Goal: Information Seeking & Learning: Check status

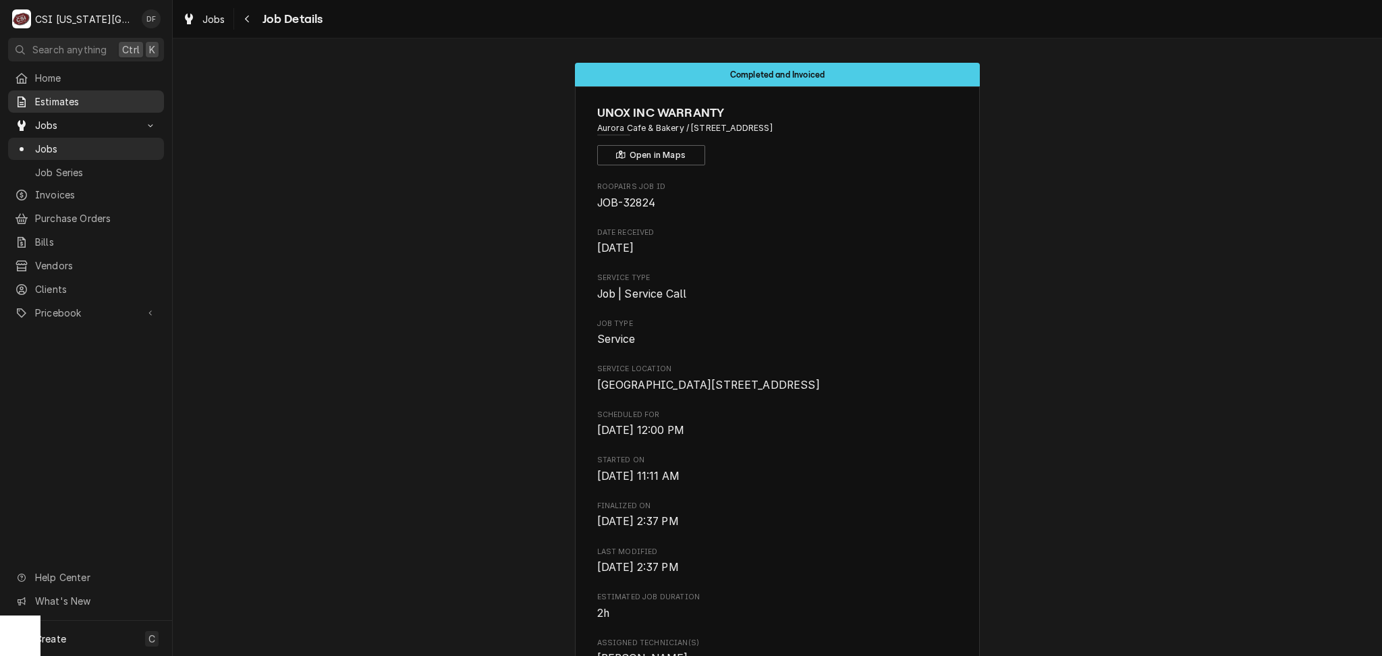
scroll to position [4731, 0]
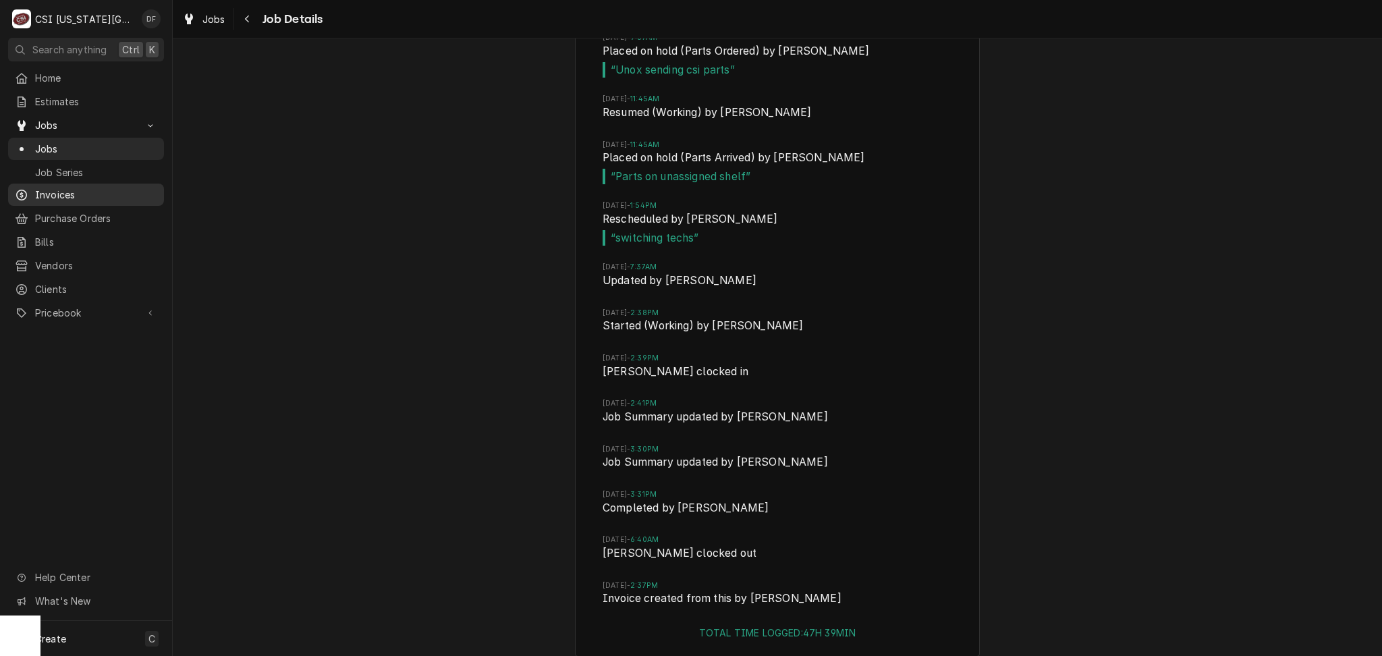
click at [99, 192] on span "Invoices" at bounding box center [96, 195] width 122 height 14
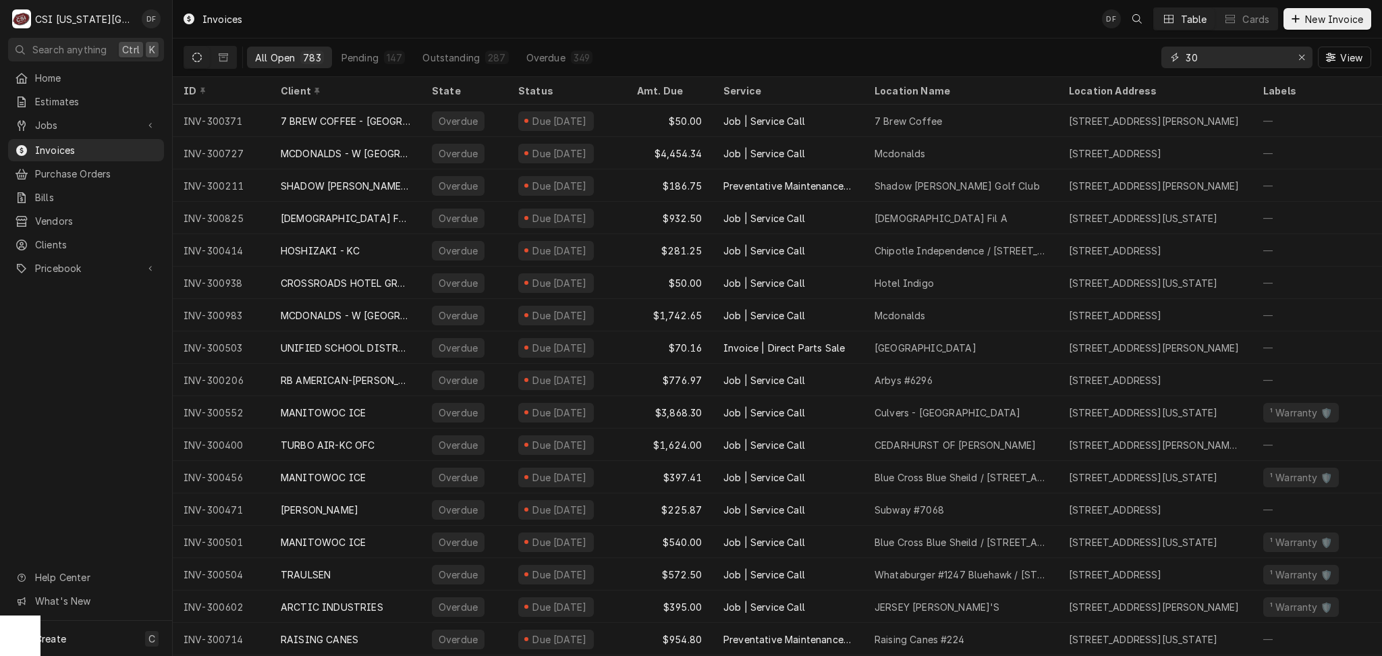
drag, startPoint x: 1214, startPoint y: 59, endPoint x: 1168, endPoint y: 58, distance: 45.9
click at [1168, 58] on div "30" at bounding box center [1236, 58] width 151 height 22
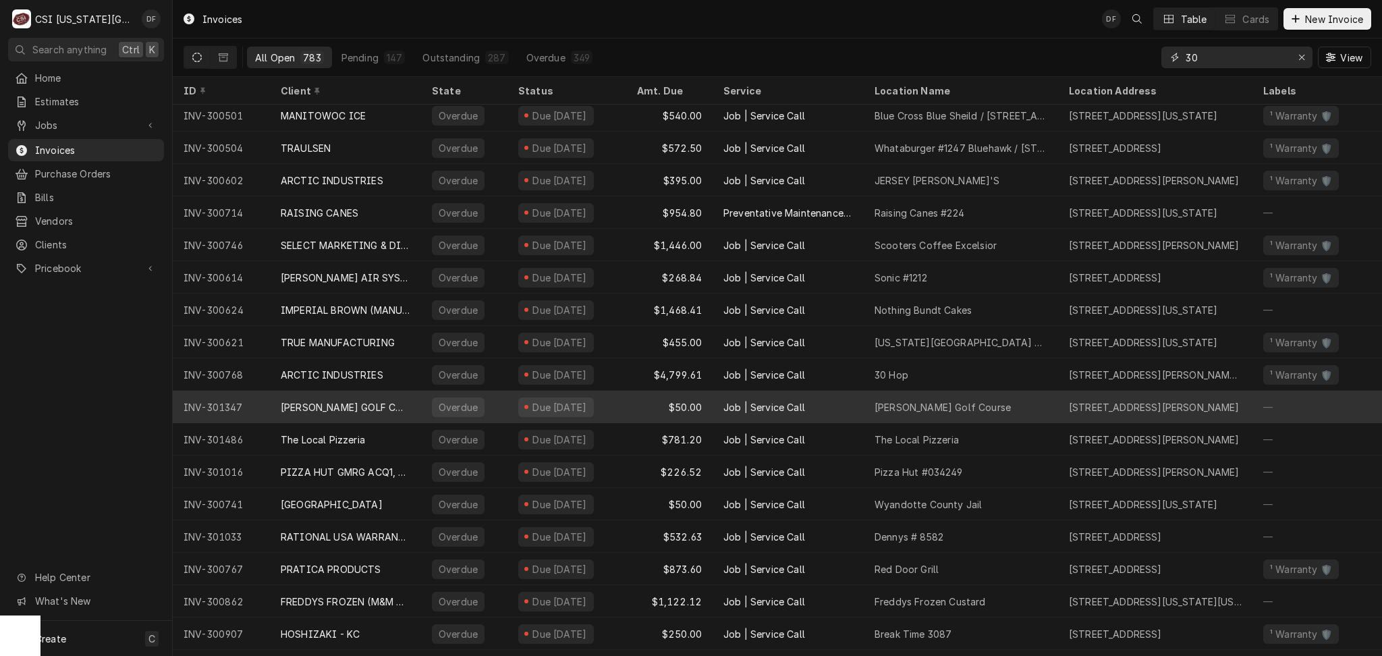
scroll to position [432, 0]
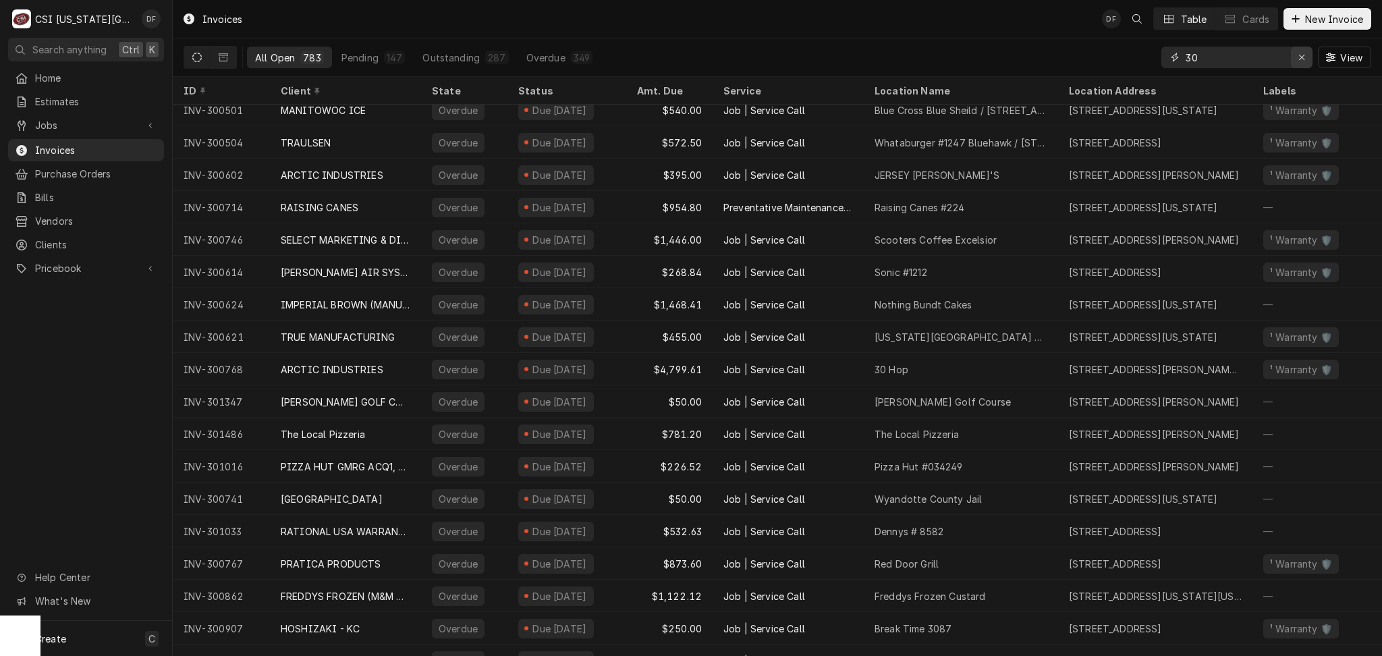
click at [1298, 59] on icon "Erase input" at bounding box center [1301, 57] width 7 height 9
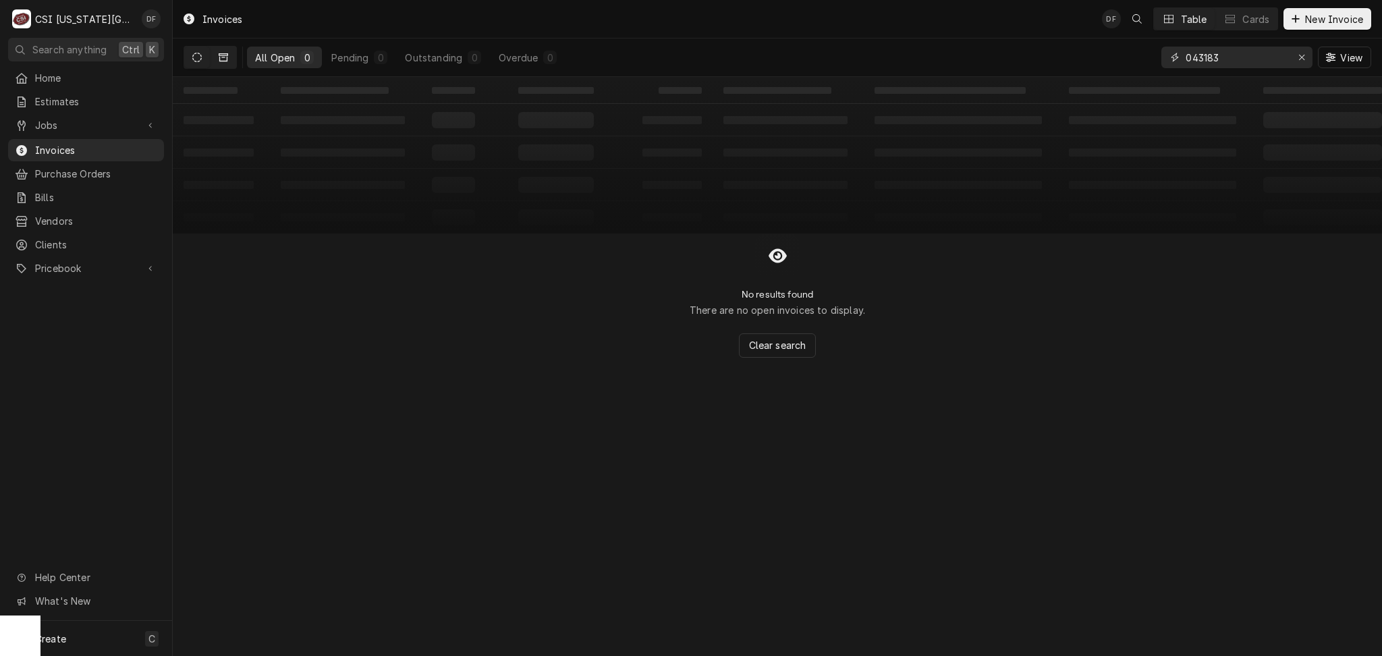
type input "043183"
click at [217, 56] on button "Dynamic Content Wrapper" at bounding box center [224, 58] width 26 height 22
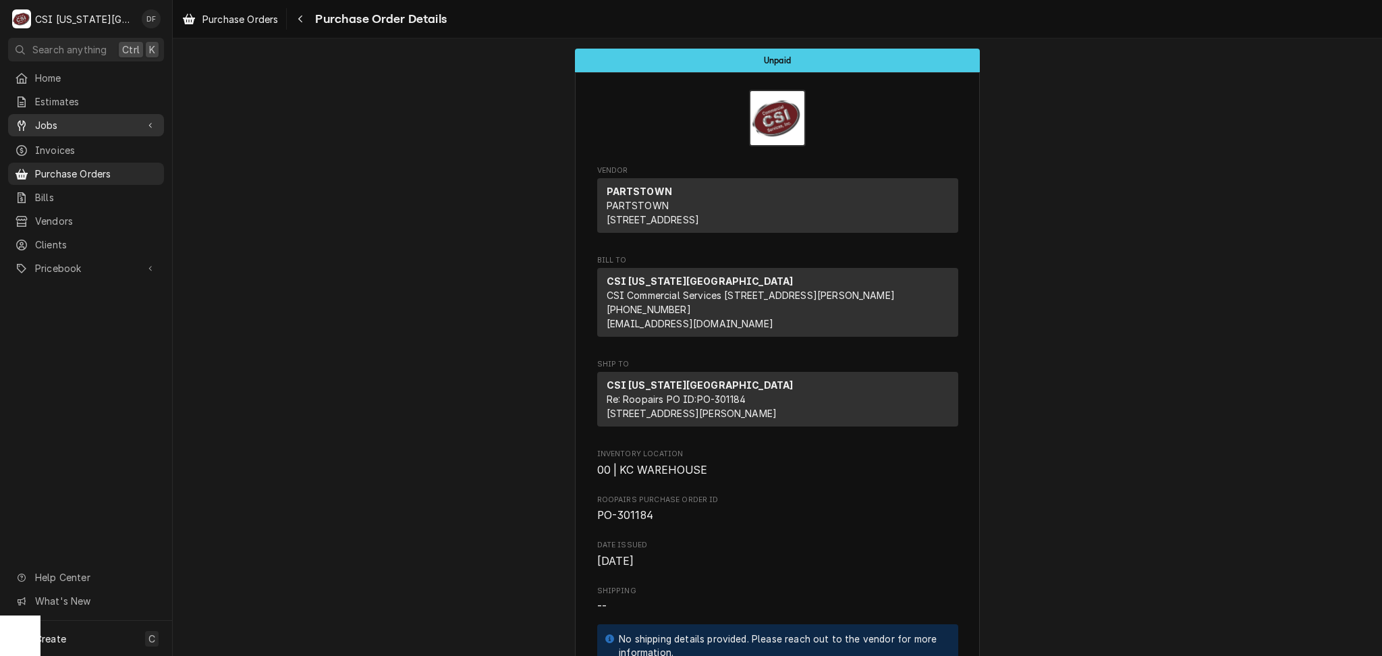
click at [54, 123] on span "Jobs" at bounding box center [86, 125] width 102 height 14
click at [72, 142] on span "Jobs" at bounding box center [96, 149] width 122 height 14
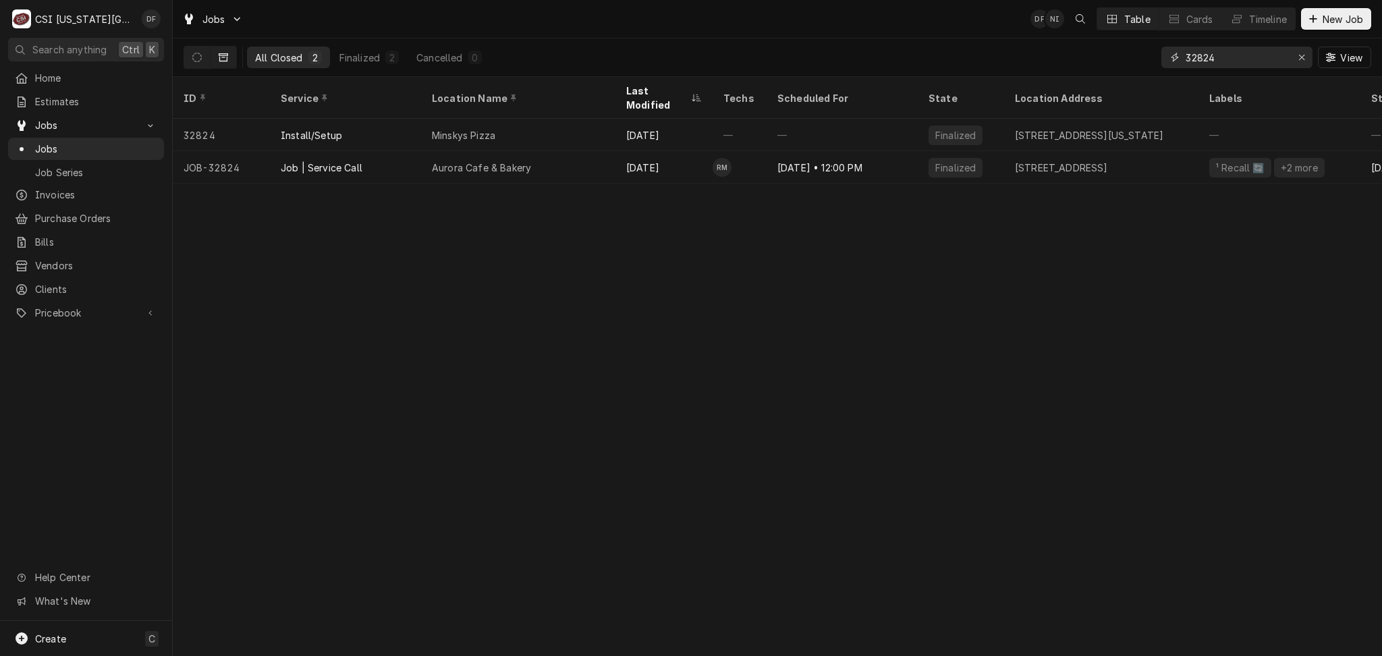
drag, startPoint x: 1246, startPoint y: 58, endPoint x: 1142, endPoint y: 59, distance: 103.3
click at [1142, 59] on div "All Closed 2 Finalized 2 Cancelled 0 32824 View" at bounding box center [778, 57] width 1188 height 38
type input "j"
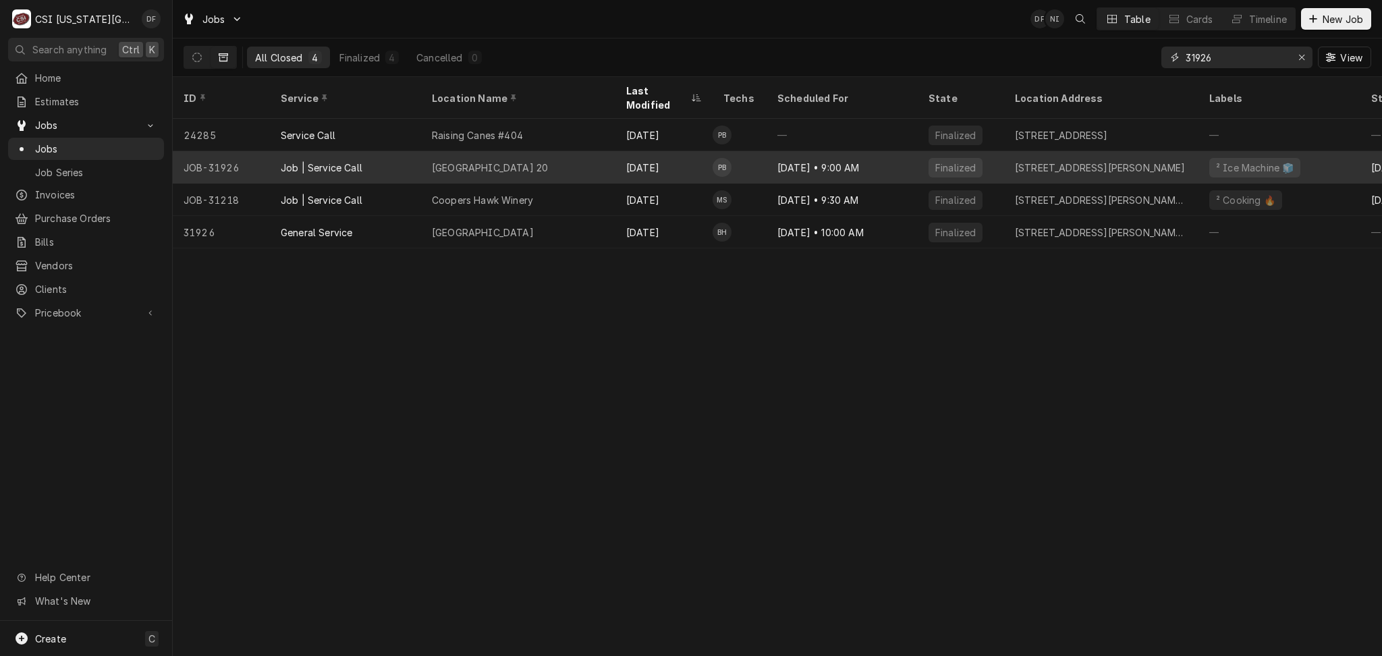
type input "31926"
click at [553, 151] on div "Amc Town Center 20" at bounding box center [518, 167] width 194 height 32
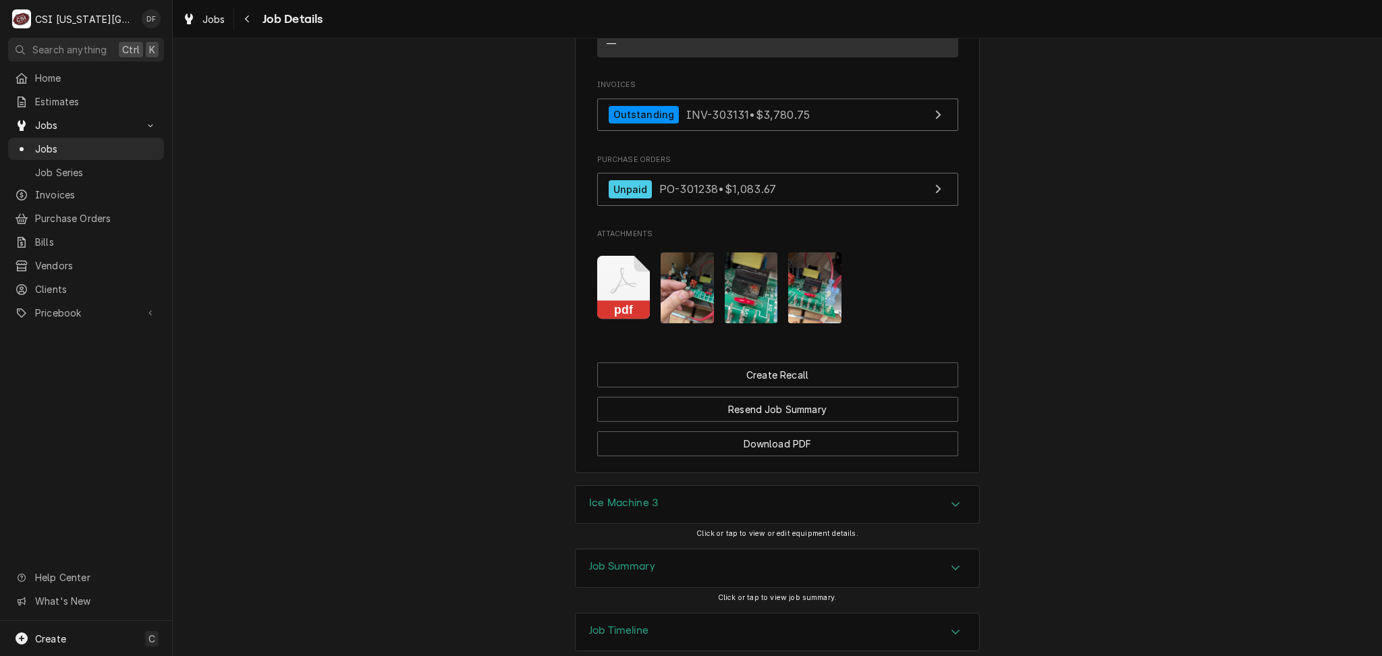
scroll to position [1499, 0]
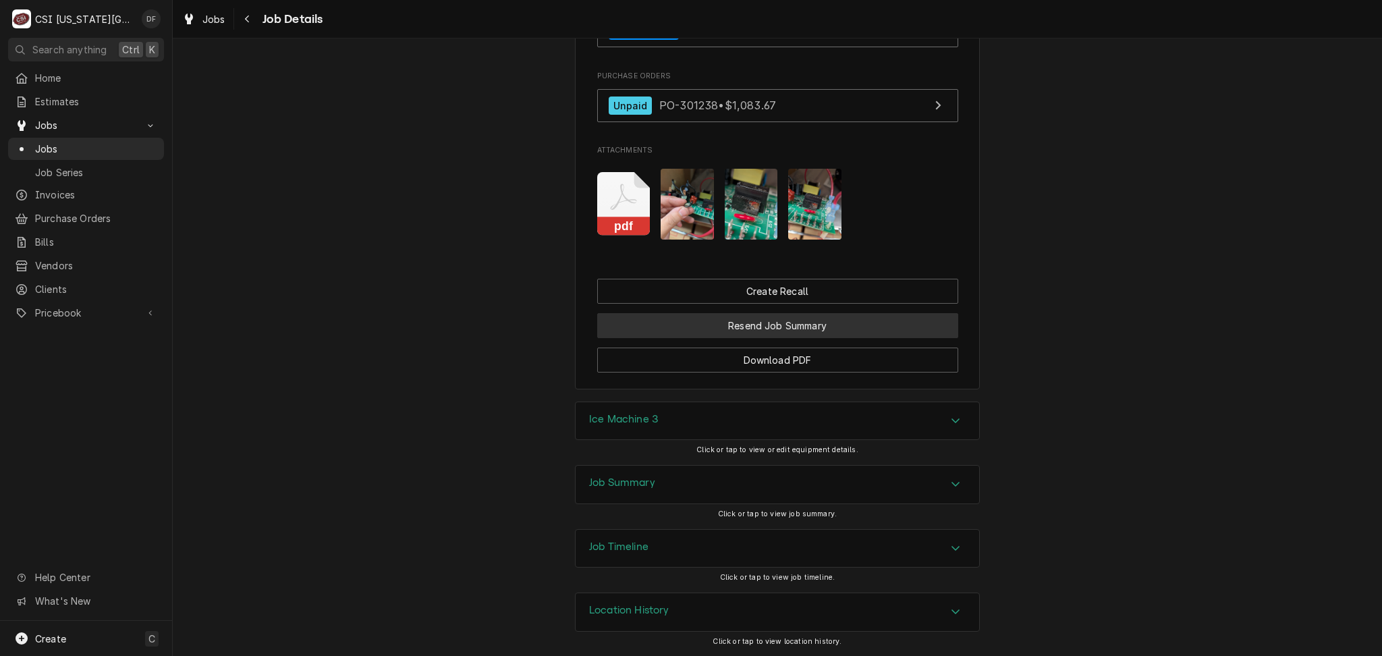
click at [806, 321] on button "Resend Job Summary" at bounding box center [777, 325] width 361 height 25
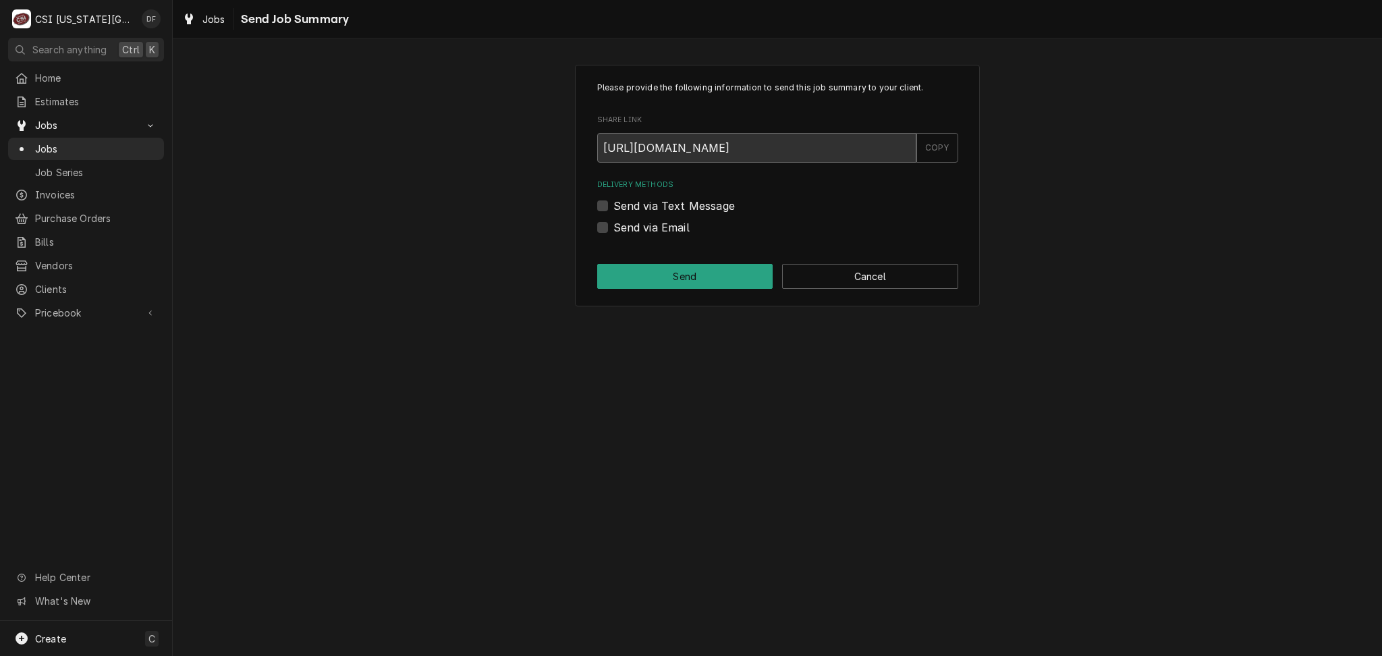
click at [610, 147] on input "https://app.roopairs.com/jobs/KjJqbyK/VKR0pQgXO7wjA3zKReHXBIsMZZ8FYLbiyZpRPMMXf…" at bounding box center [756, 148] width 319 height 30
drag, startPoint x: 600, startPoint y: 147, endPoint x: 933, endPoint y: 159, distance: 333.6
click at [933, 159] on div "https://app.roopairs.com/jobs/KjJqbyK/VKR0pQgXO7wjA3zKReHXBIsMZZ8FYLbiyZpRPMMXf…" at bounding box center [777, 148] width 361 height 30
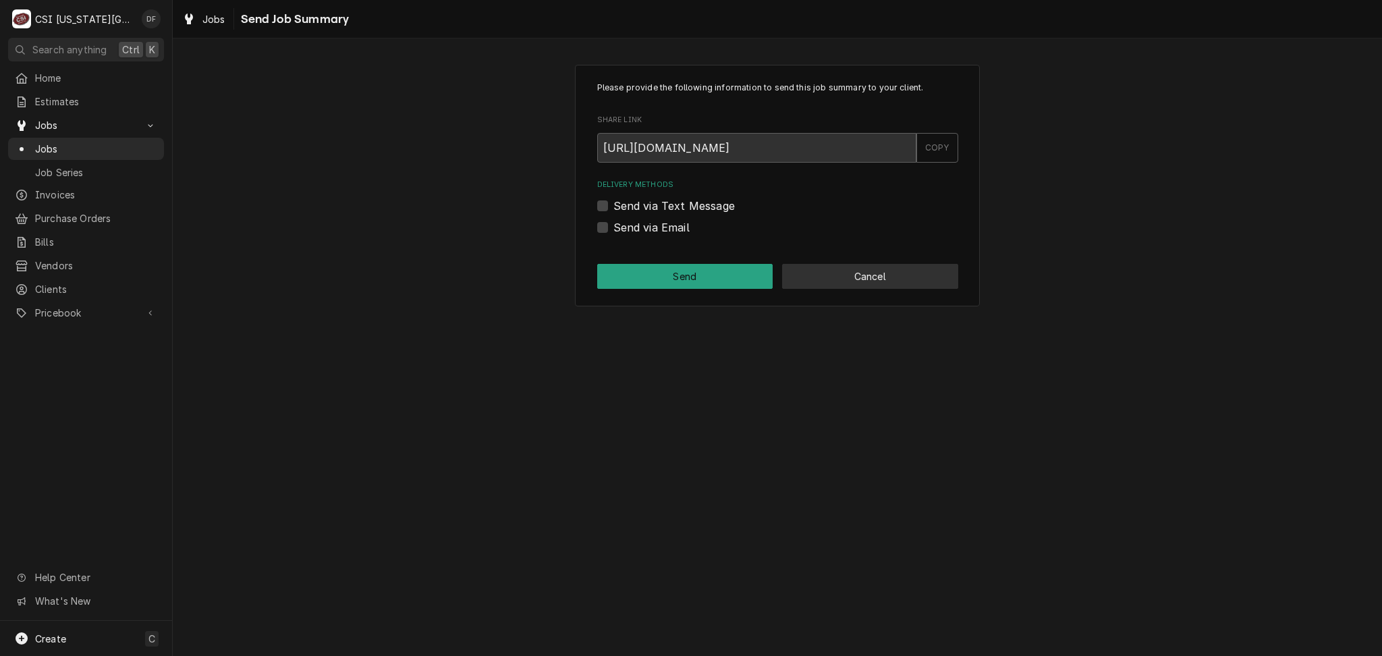
click at [885, 269] on button "Cancel" at bounding box center [870, 276] width 176 height 25
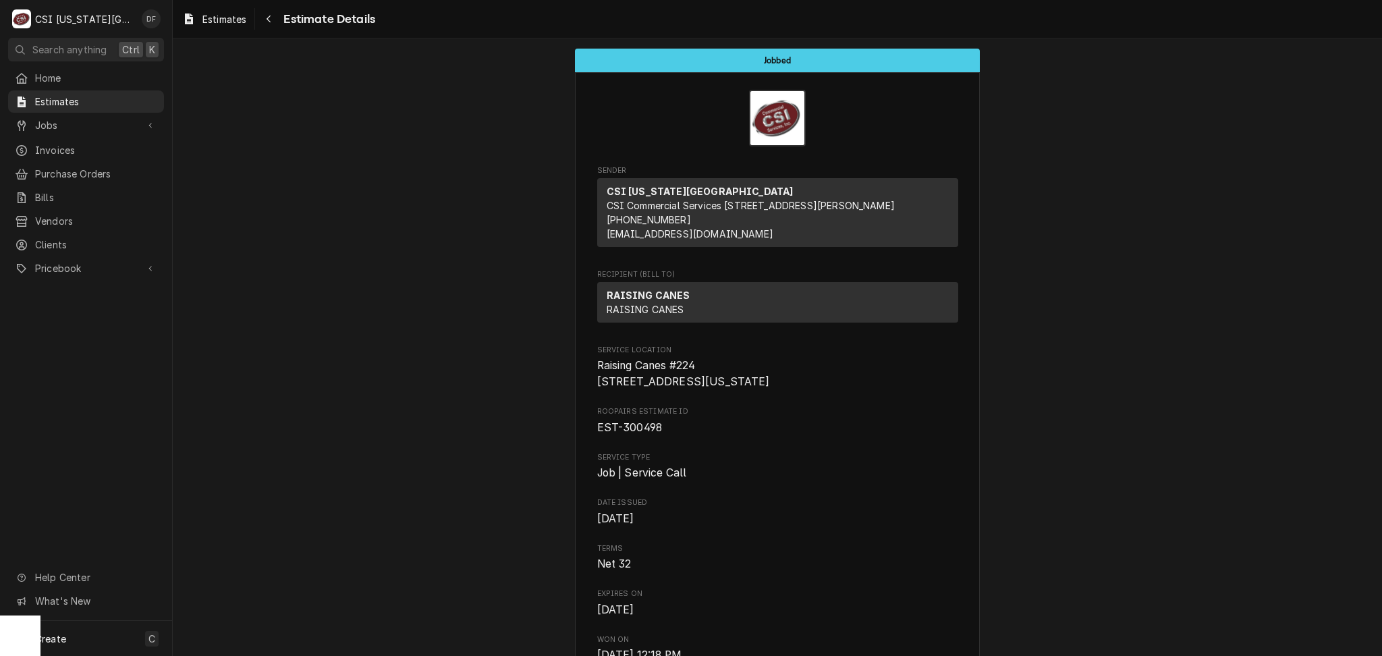
scroll to position [2159, 0]
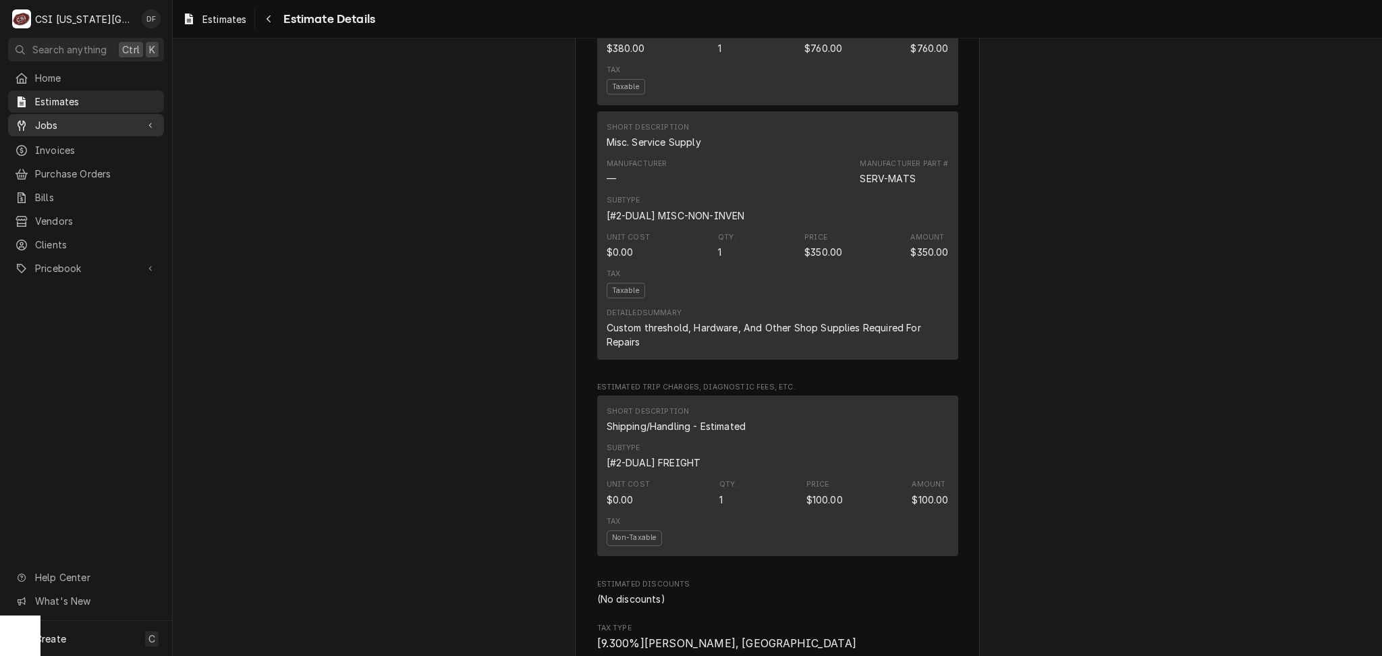
click at [76, 123] on span "Jobs" at bounding box center [86, 125] width 102 height 14
click at [73, 142] on span "Jobs" at bounding box center [96, 149] width 122 height 14
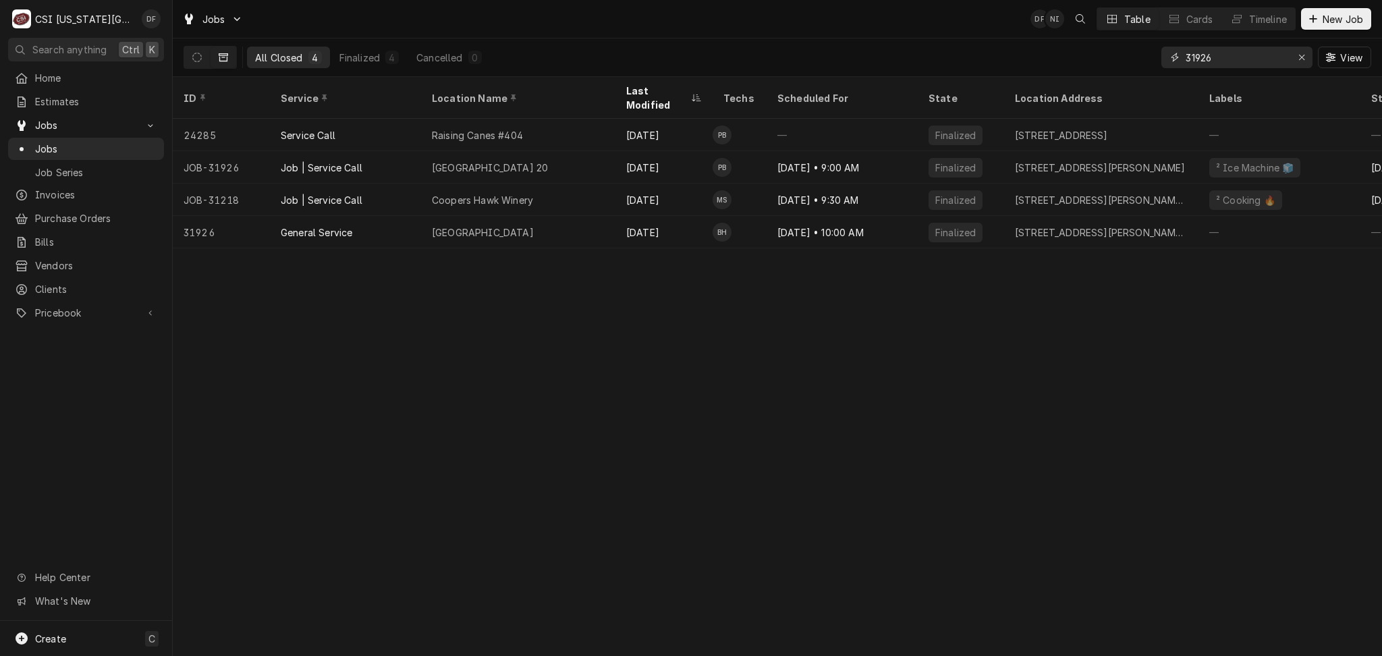
drag, startPoint x: 1221, startPoint y: 61, endPoint x: 1163, endPoint y: 60, distance: 58.0
click at [1163, 60] on div "31926" at bounding box center [1236, 58] width 151 height 22
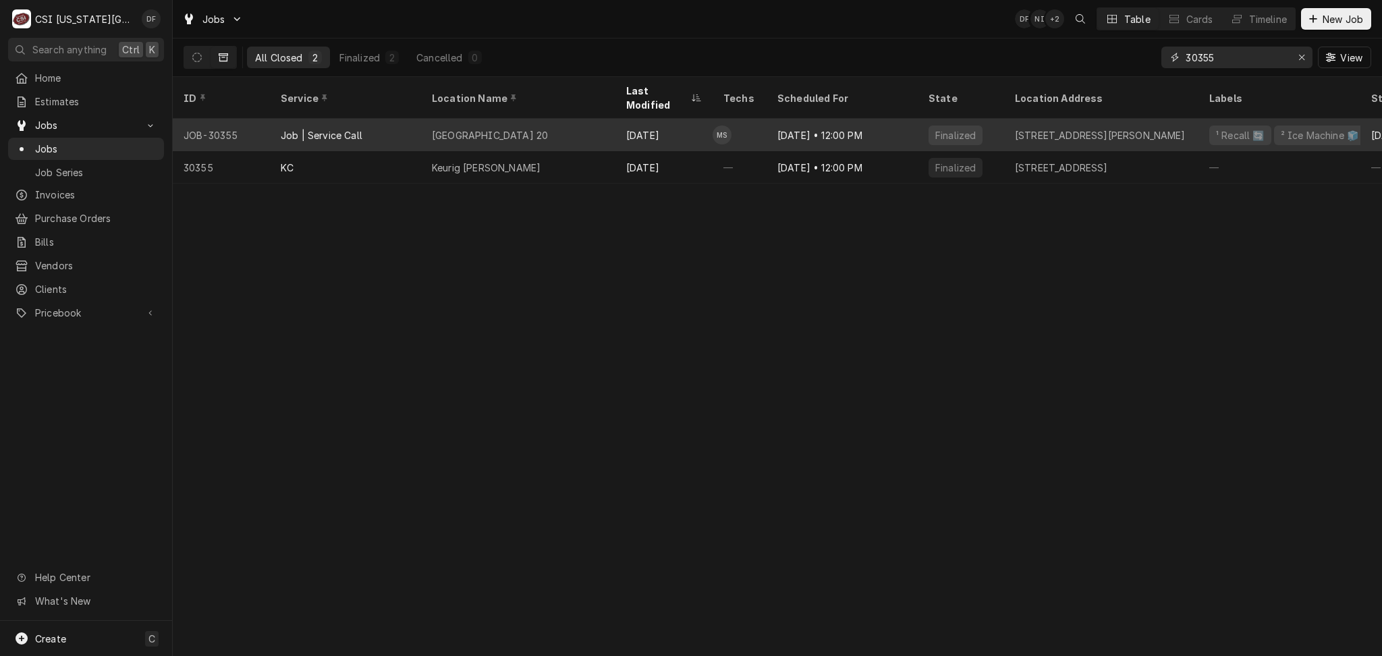
type input "30355"
click at [763, 121] on td "MS" at bounding box center [740, 135] width 54 height 32
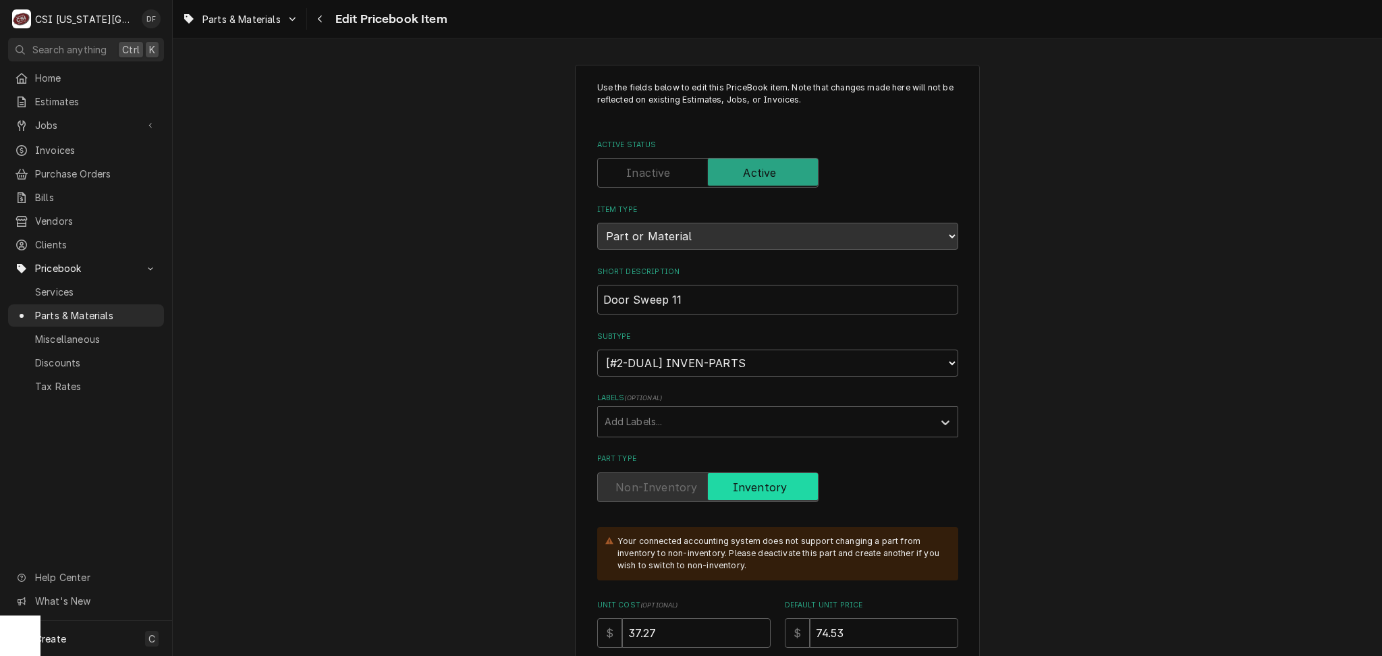
scroll to position [989, 0]
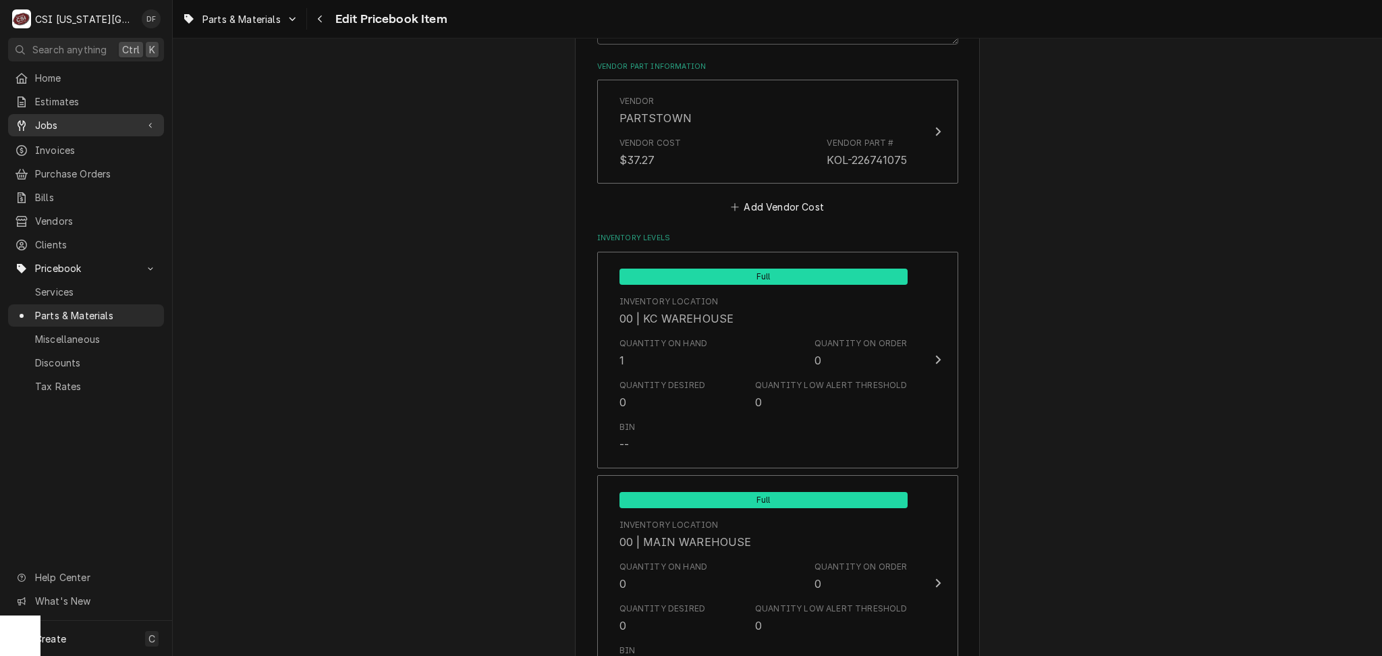
click at [84, 122] on span "Jobs" at bounding box center [86, 125] width 102 height 14
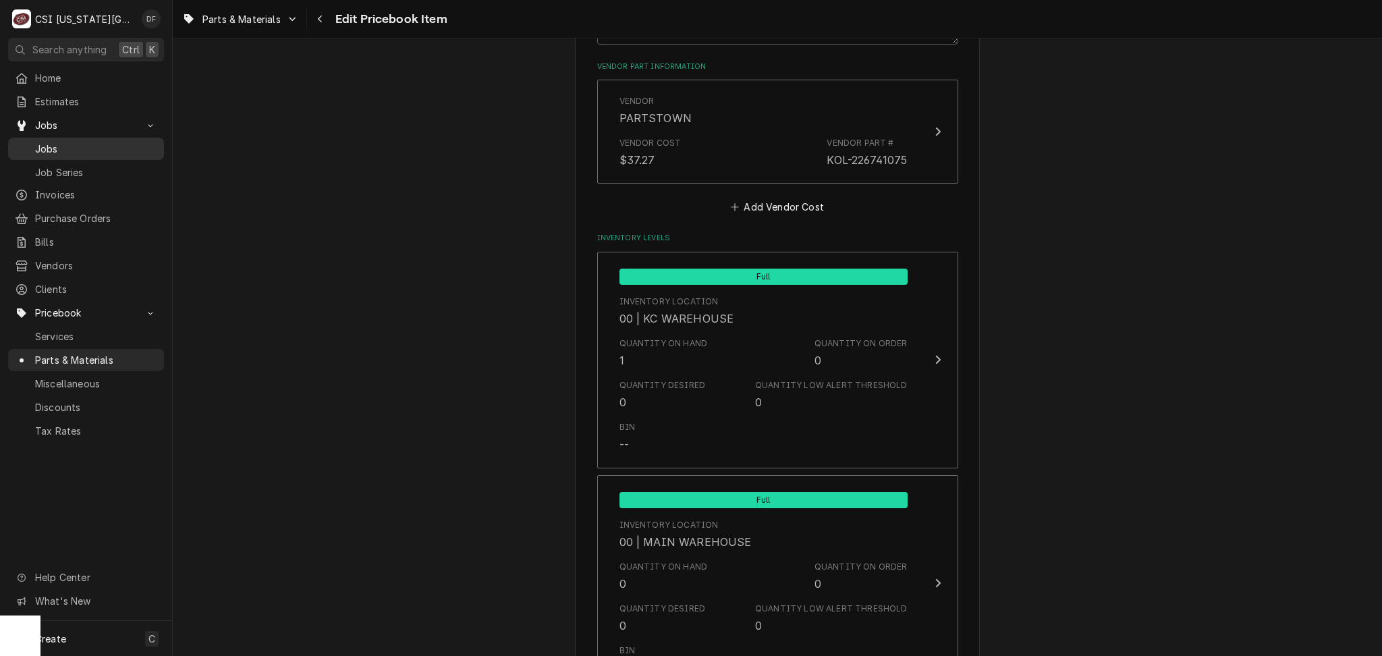
click at [79, 142] on span "Jobs" at bounding box center [96, 149] width 122 height 14
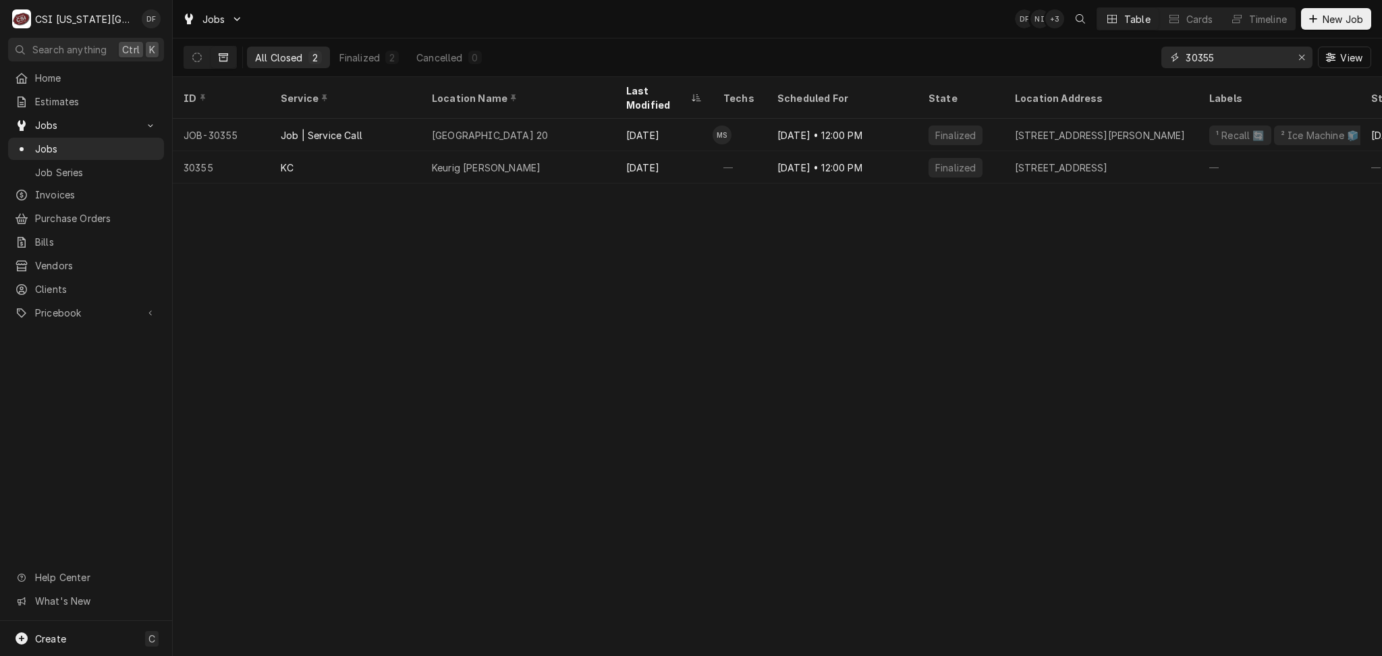
drag, startPoint x: 1229, startPoint y: 55, endPoint x: 1148, endPoint y: 60, distance: 81.1
click at [1148, 60] on div "All Closed 2 Finalized 2 Cancelled 0 30355 View" at bounding box center [778, 57] width 1188 height 38
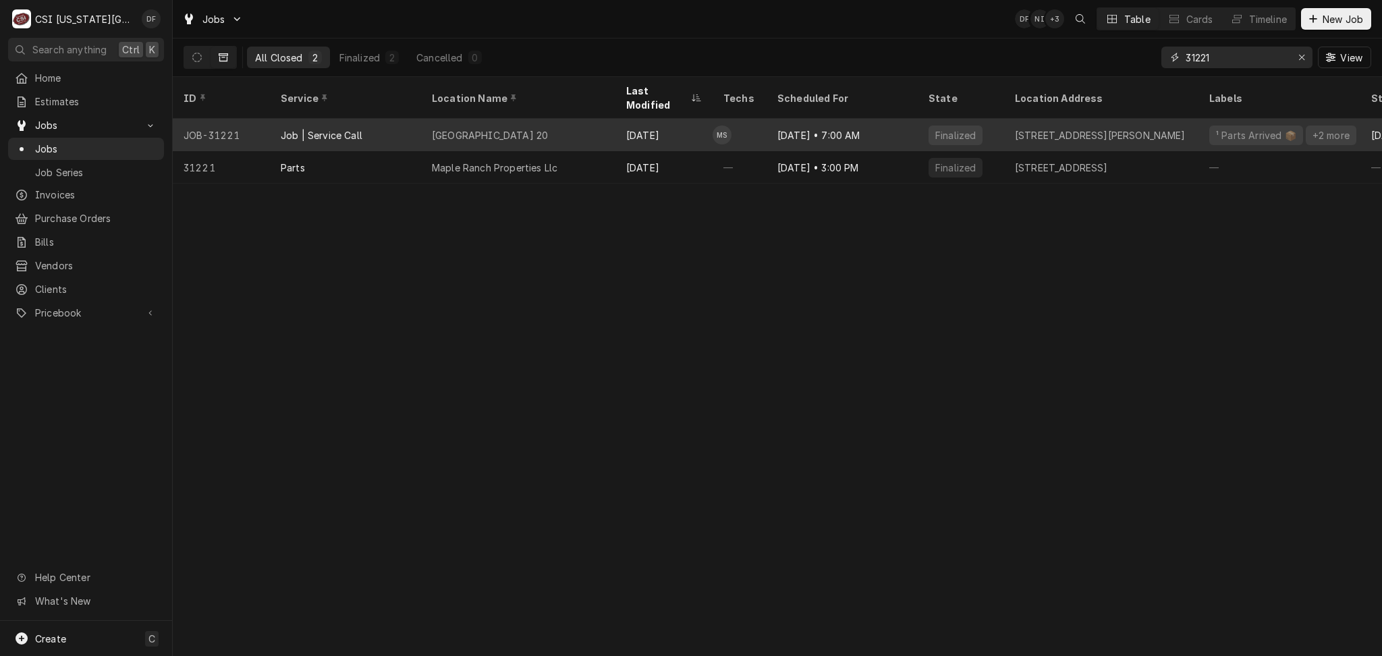
type input "31221"
click at [826, 131] on div "Jul 28 • 7:00 AM" at bounding box center [842, 135] width 151 height 32
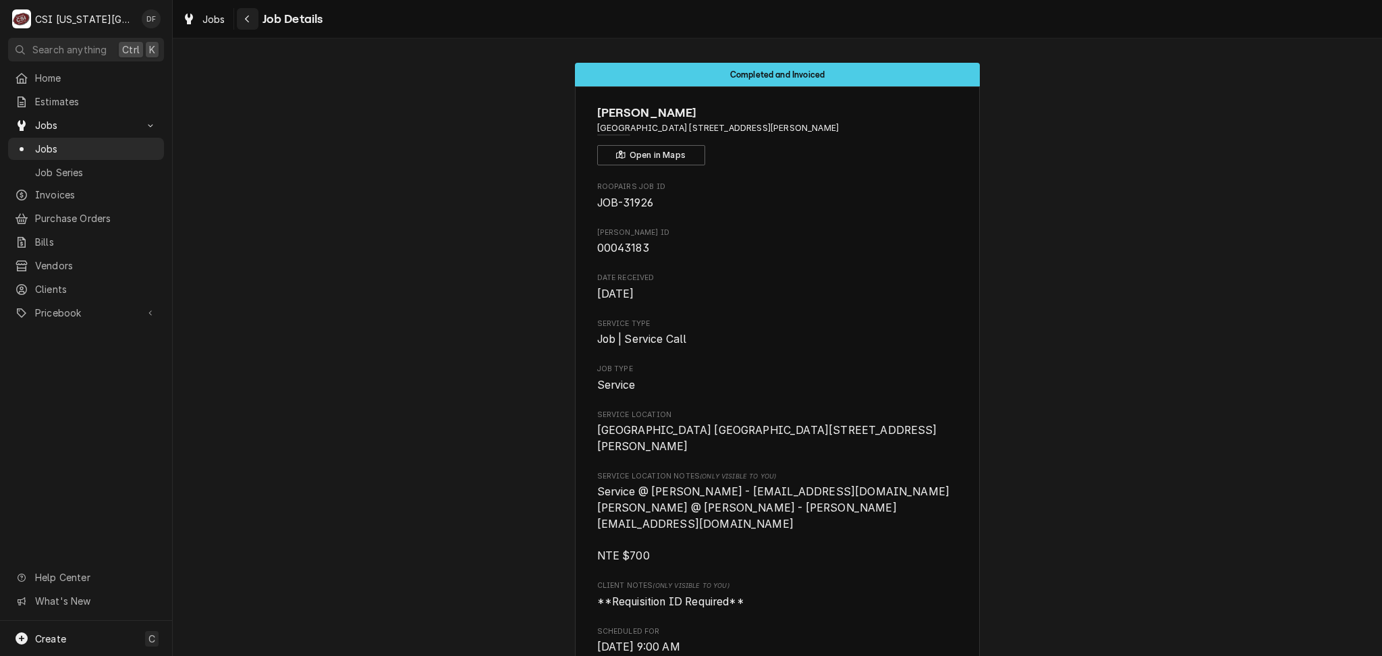
click at [244, 19] on icon "Navigate back" at bounding box center [247, 18] width 6 height 9
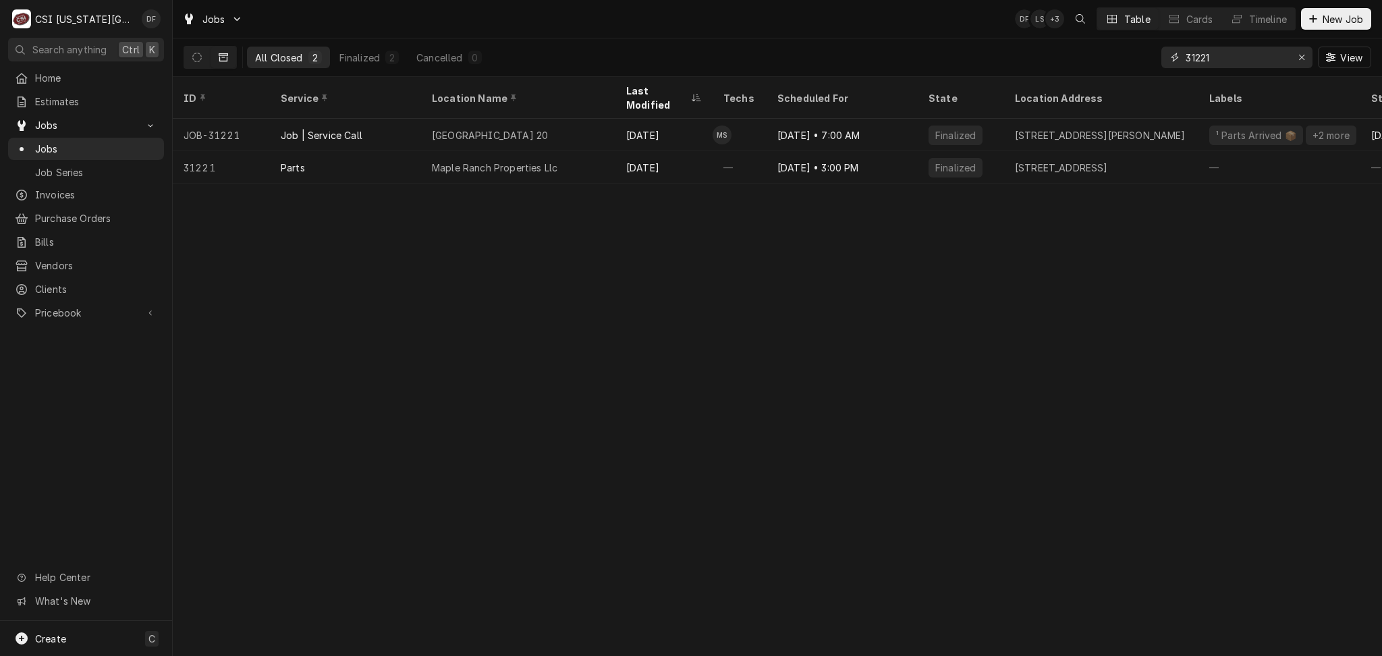
drag, startPoint x: 1217, startPoint y: 55, endPoint x: 1165, endPoint y: 62, distance: 52.4
click at [1165, 62] on div "31221" at bounding box center [1236, 58] width 151 height 22
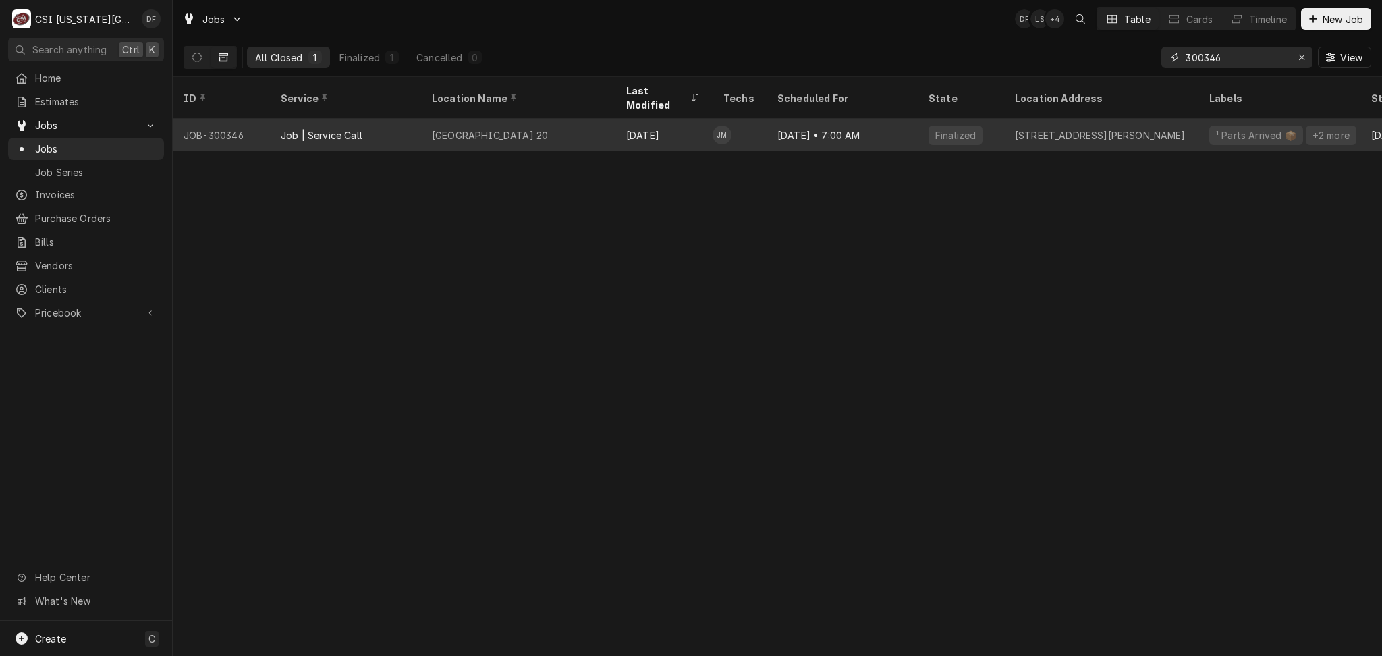
type input "300346"
click at [562, 123] on div "[GEOGRAPHIC_DATA] 20" at bounding box center [518, 135] width 194 height 32
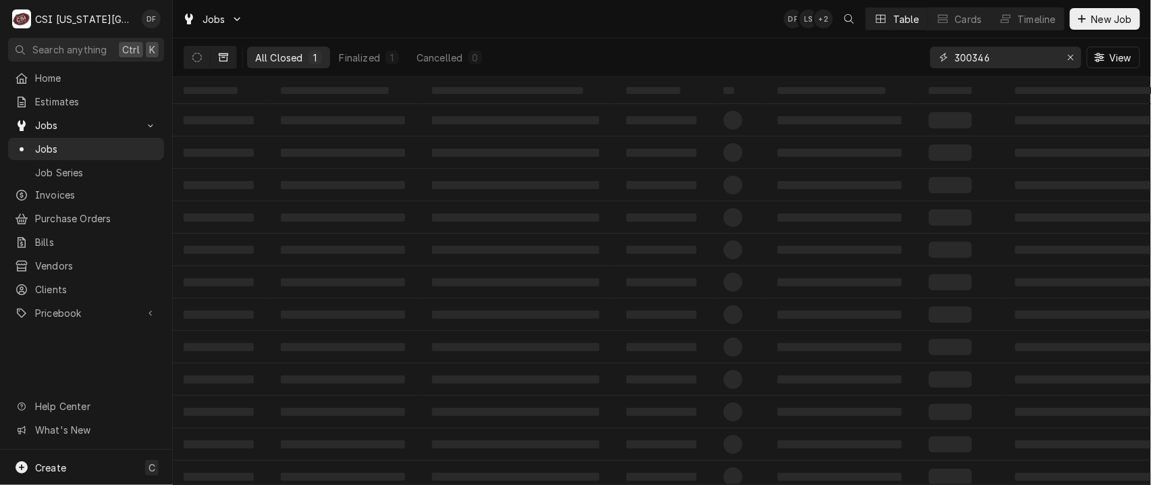
drag, startPoint x: 991, startPoint y: 55, endPoint x: 935, endPoint y: 61, distance: 56.9
click at [935, 61] on div "300346" at bounding box center [1005, 58] width 151 height 22
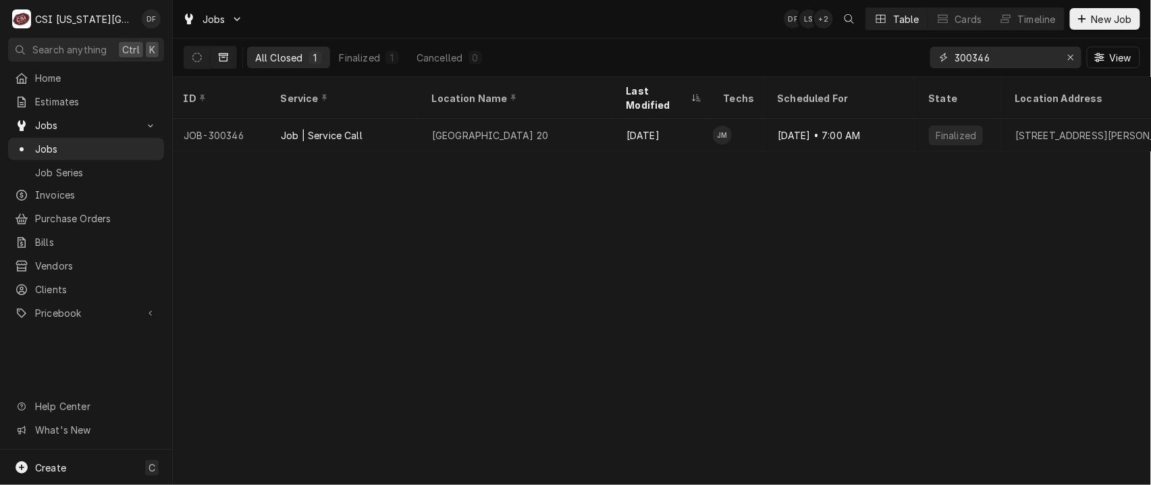
click at [1020, 57] on input "300346" at bounding box center [1004, 58] width 101 height 22
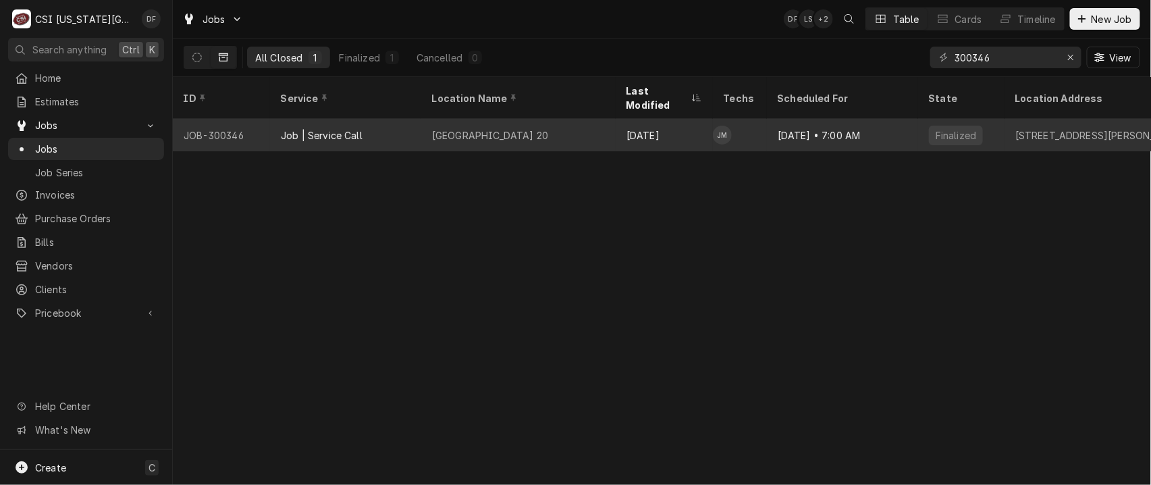
click at [489, 128] on div "[GEOGRAPHIC_DATA] 20" at bounding box center [490, 135] width 116 height 14
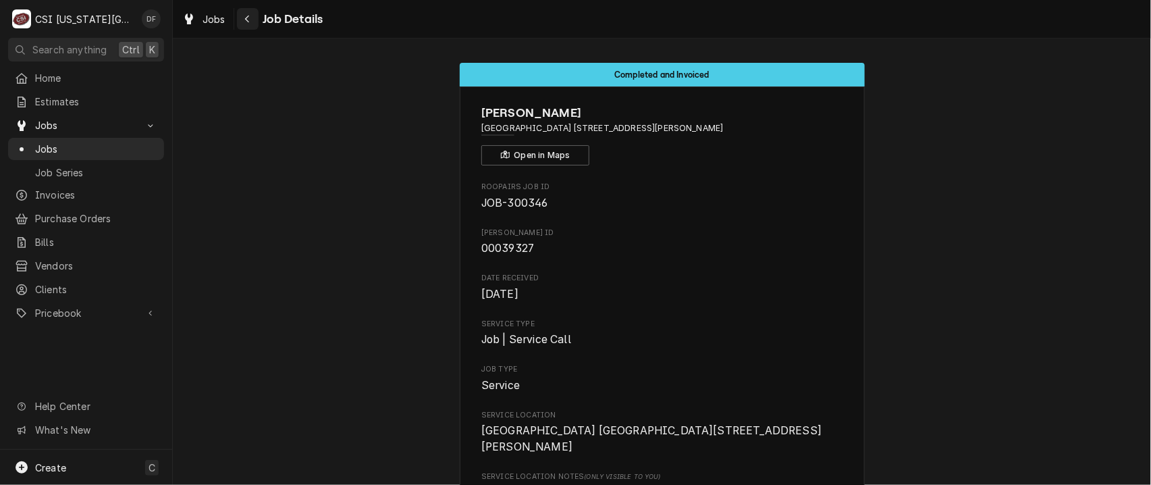
click at [243, 23] on div "Navigate back" at bounding box center [247, 18] width 13 height 13
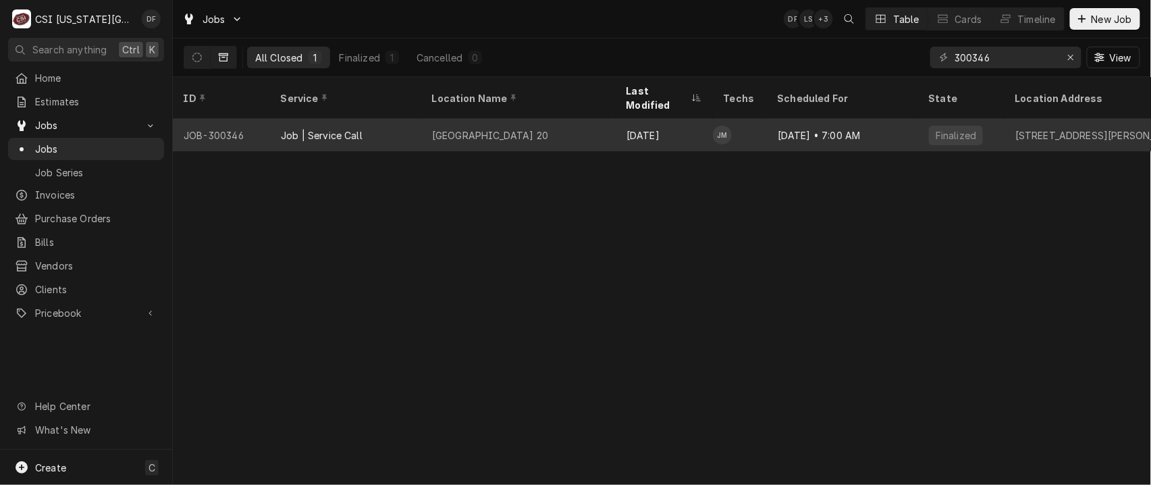
click at [659, 123] on div "[DATE]" at bounding box center [663, 135] width 97 height 32
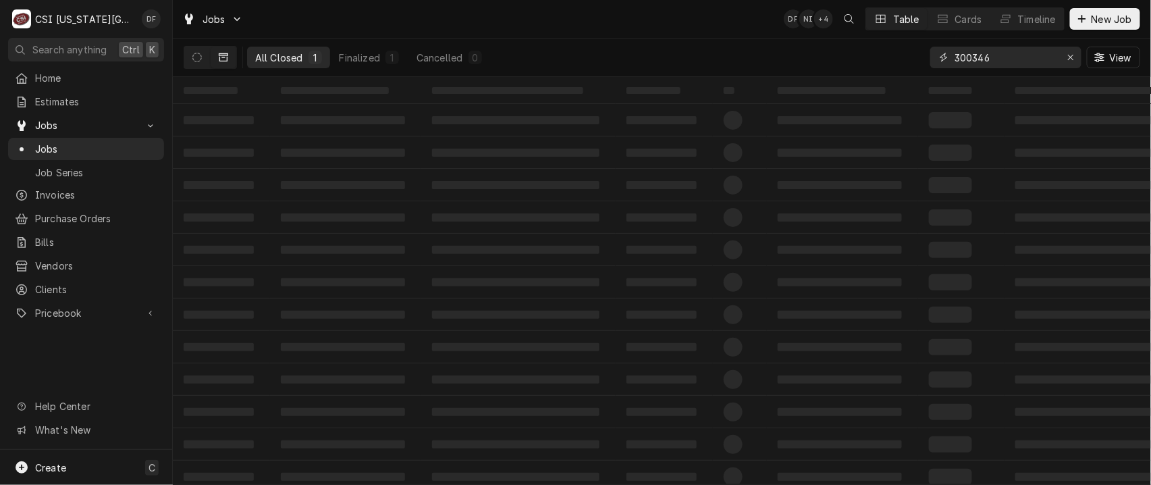
drag, startPoint x: 993, startPoint y: 57, endPoint x: 954, endPoint y: 59, distance: 39.2
click at [954, 59] on input "300346" at bounding box center [1004, 58] width 101 height 22
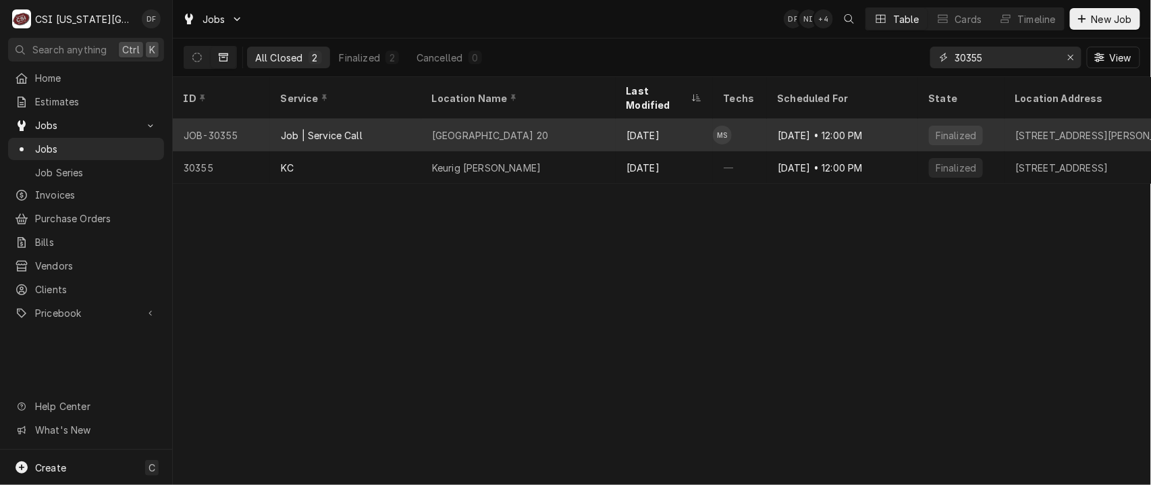
type input "30355"
click at [589, 123] on div "Amc Town Center 20" at bounding box center [518, 135] width 194 height 32
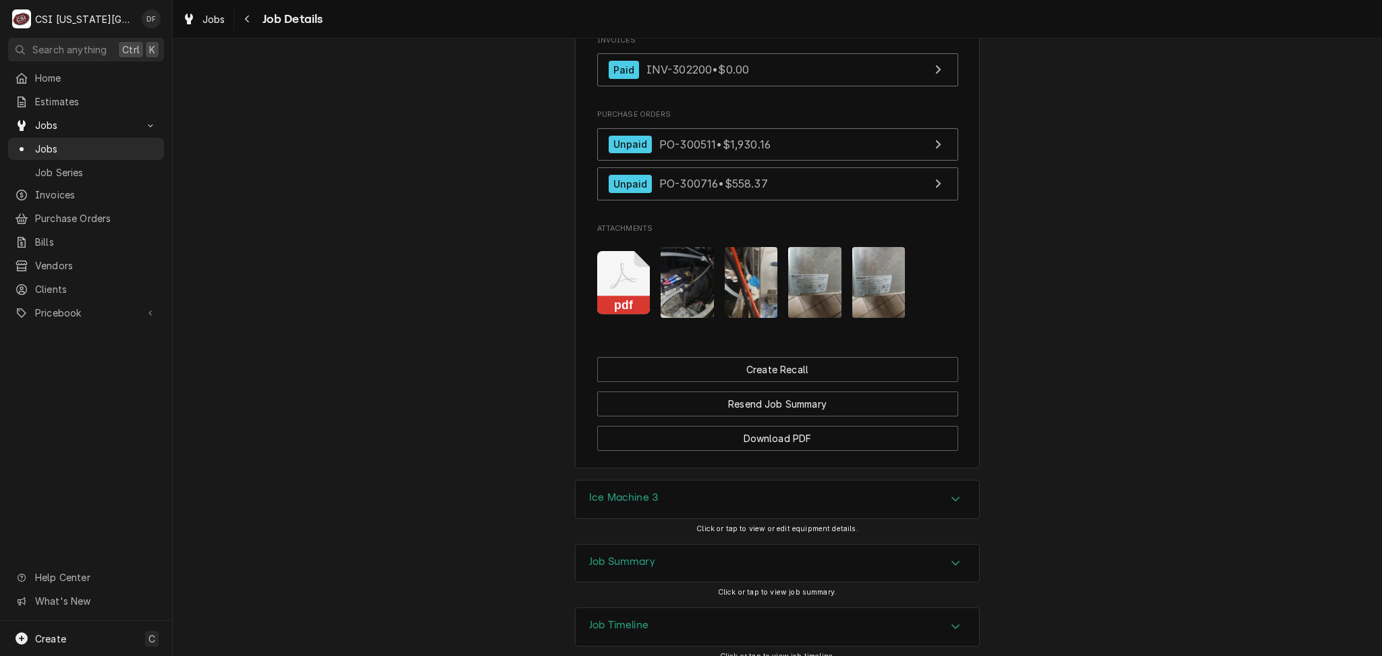
scroll to position [1799, 0]
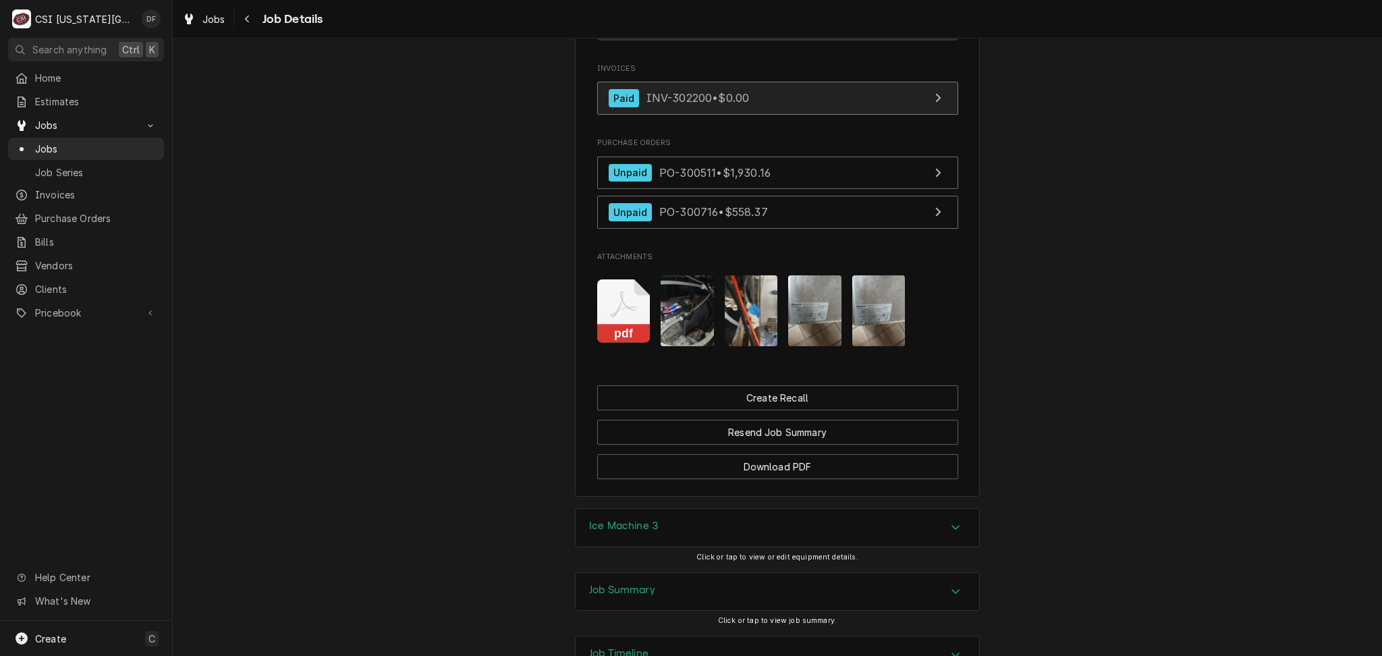
click at [707, 91] on span "INV-302200 • $0.00" at bounding box center [697, 97] width 103 height 13
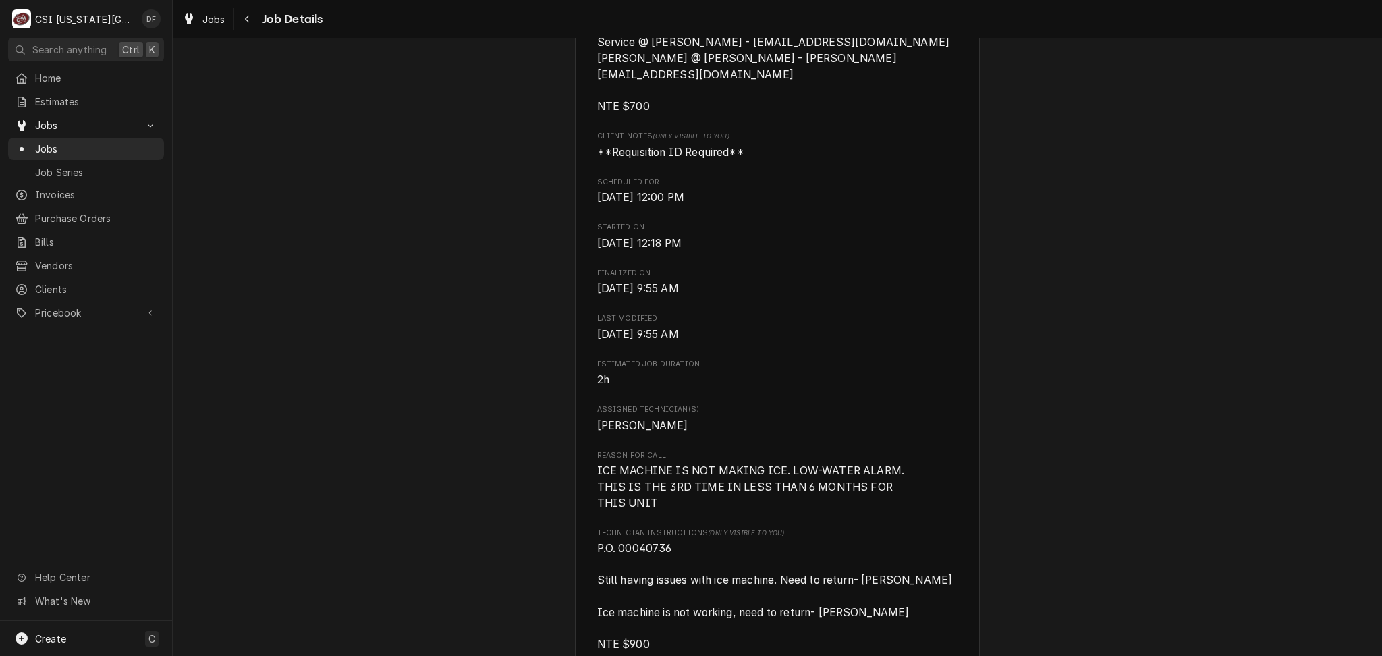
scroll to position [0, 0]
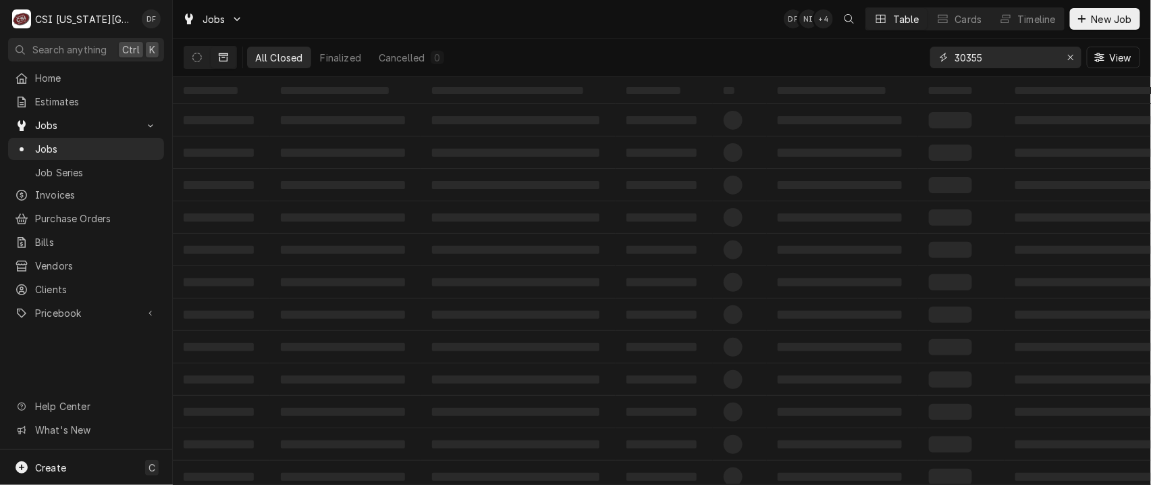
drag, startPoint x: 997, startPoint y: 58, endPoint x: 958, endPoint y: 55, distance: 39.2
click at [958, 55] on input "30355" at bounding box center [1004, 58] width 101 height 22
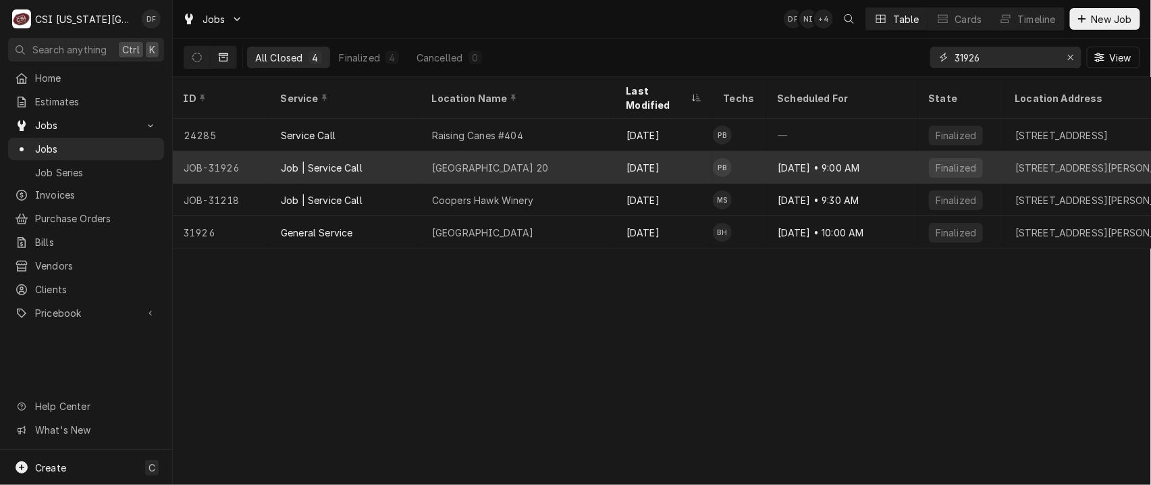
type input "31926"
click at [553, 157] on div "Amc Town Center 20" at bounding box center [518, 167] width 194 height 32
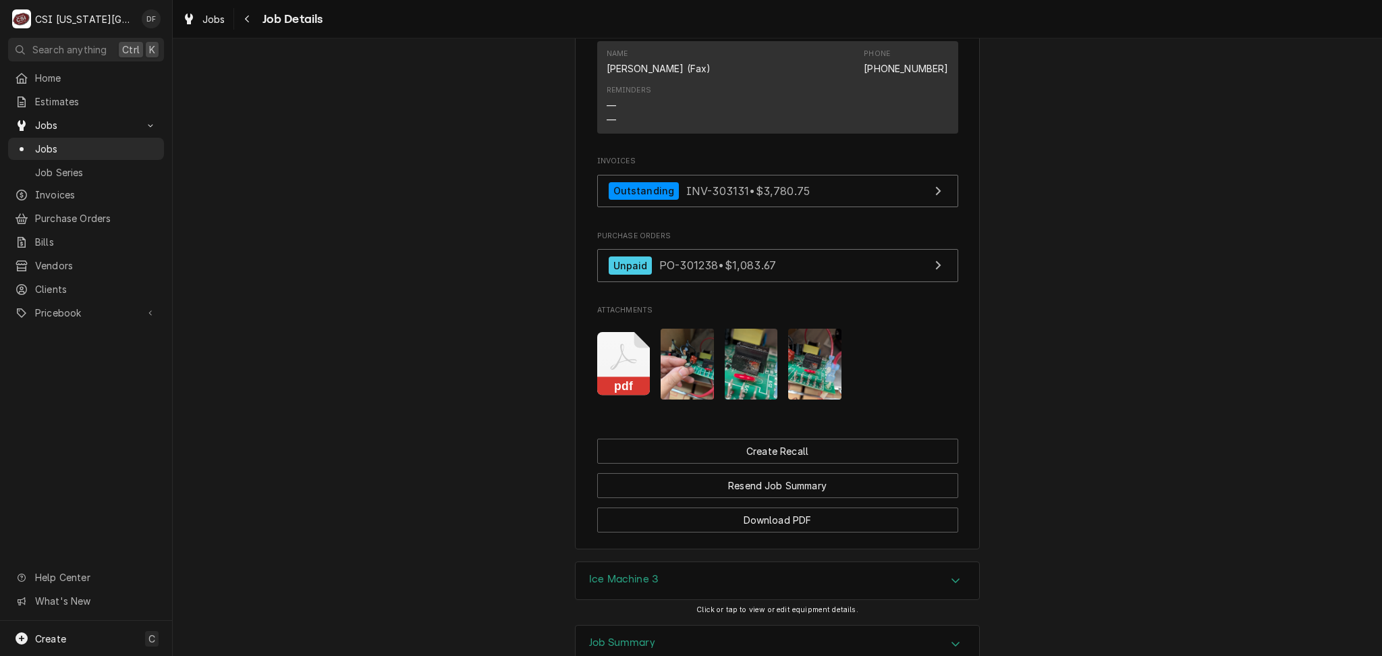
scroll to position [1350, 0]
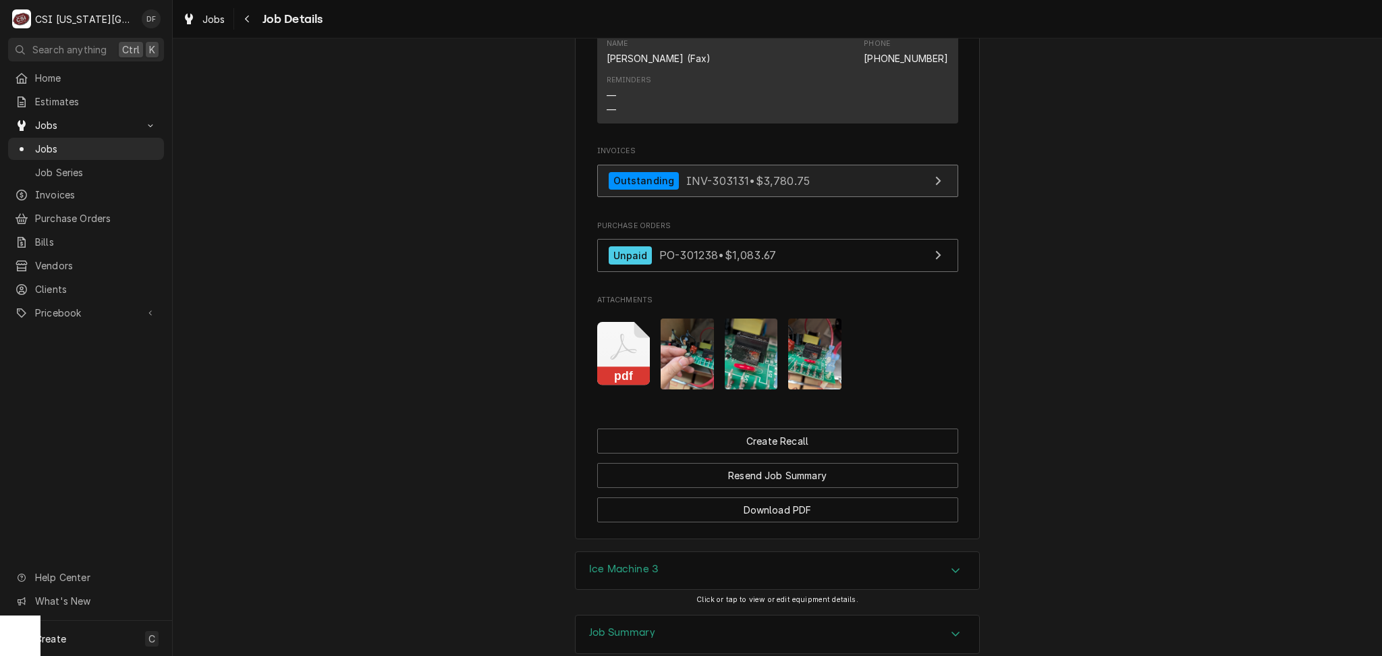
click at [788, 184] on span "INV-303131 • $3,780.75" at bounding box center [747, 179] width 123 height 13
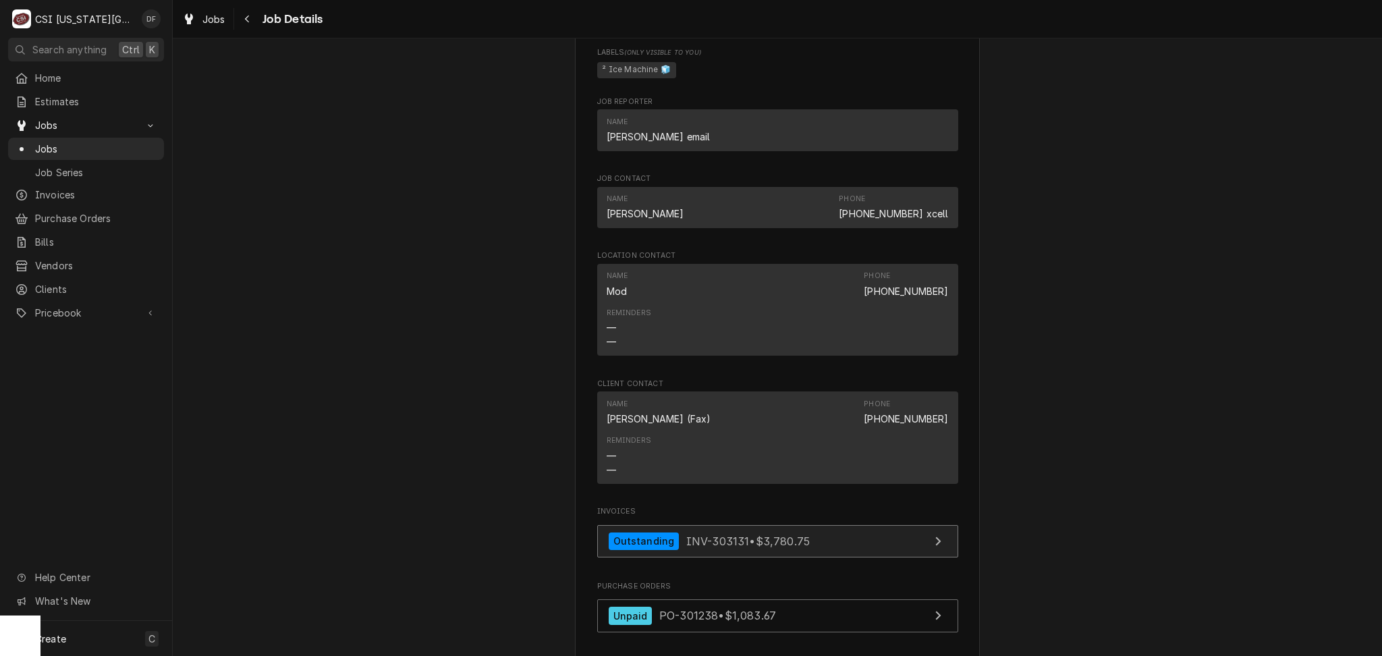
scroll to position [630, 0]
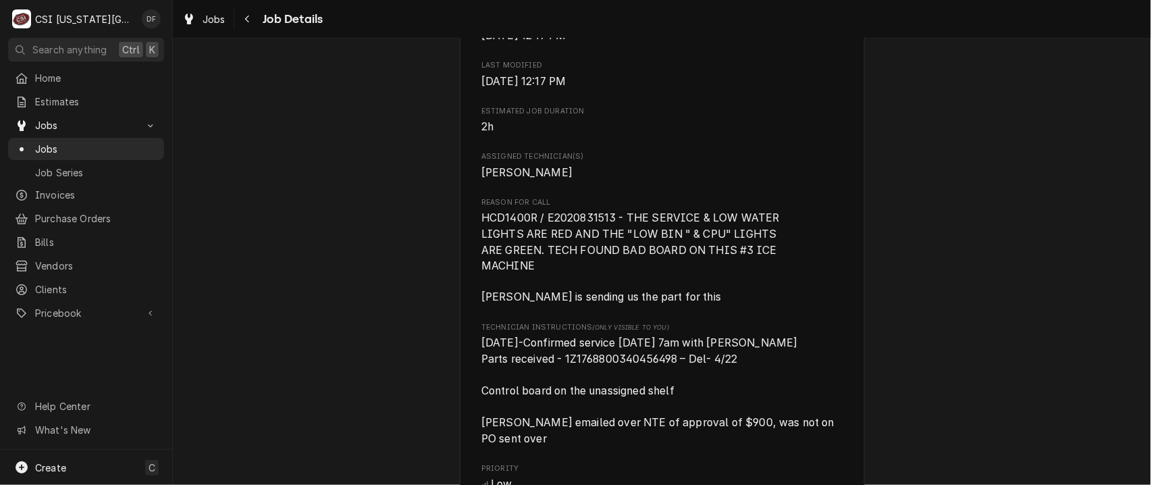
scroll to position [810, 0]
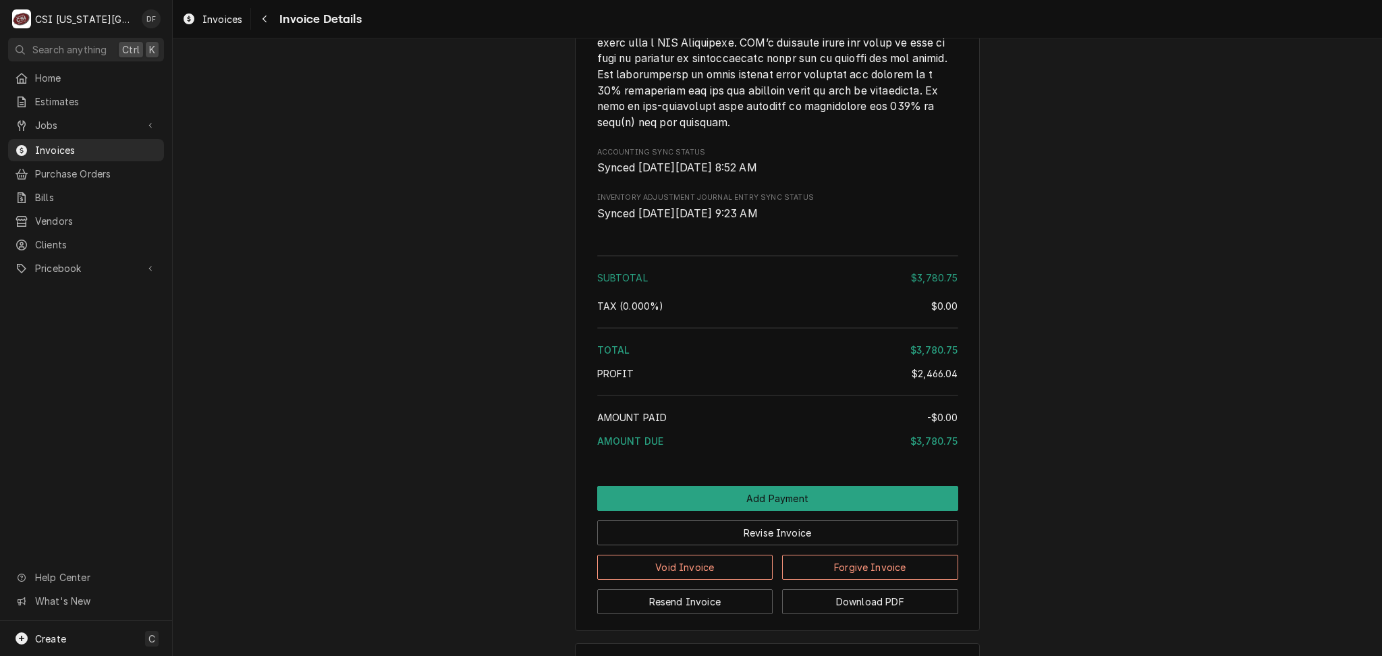
scroll to position [3160, 0]
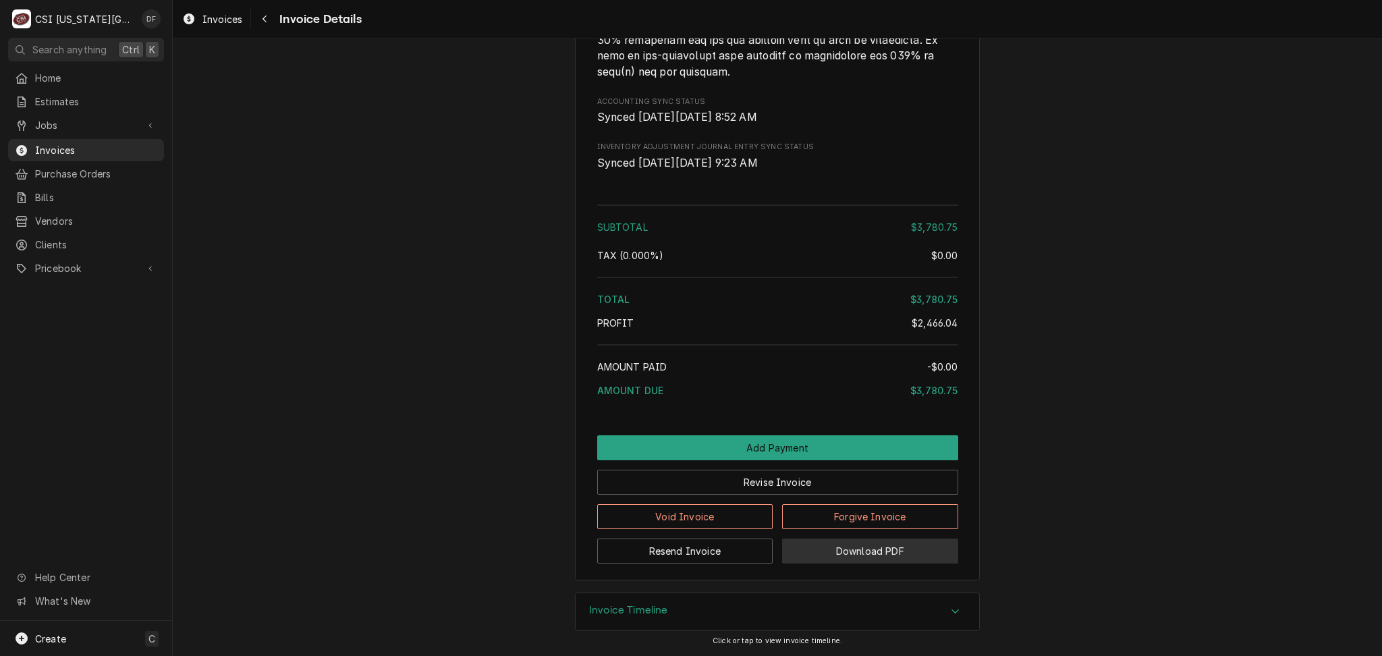
click at [812, 549] on button "Download PDF" at bounding box center [870, 550] width 176 height 25
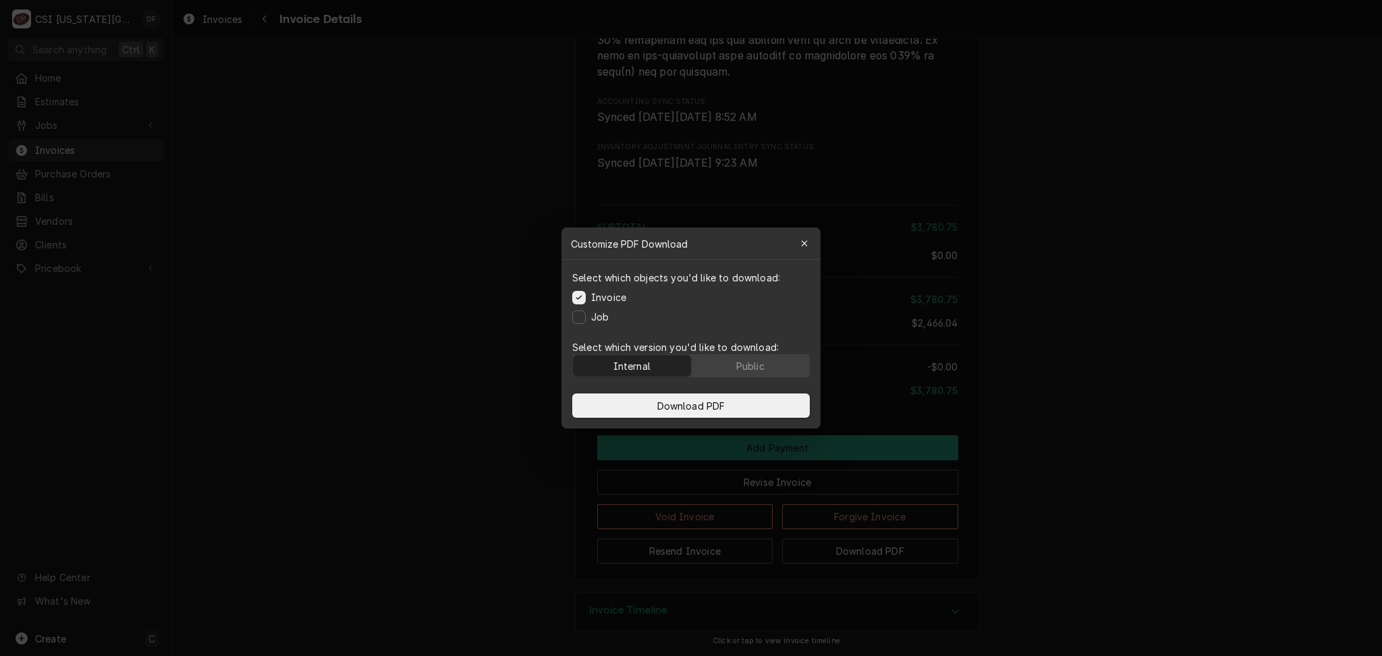
click at [663, 365] on button "Internal" at bounding box center [632, 366] width 118 height 22
click at [680, 409] on span "Download PDF" at bounding box center [692, 406] width 74 height 14
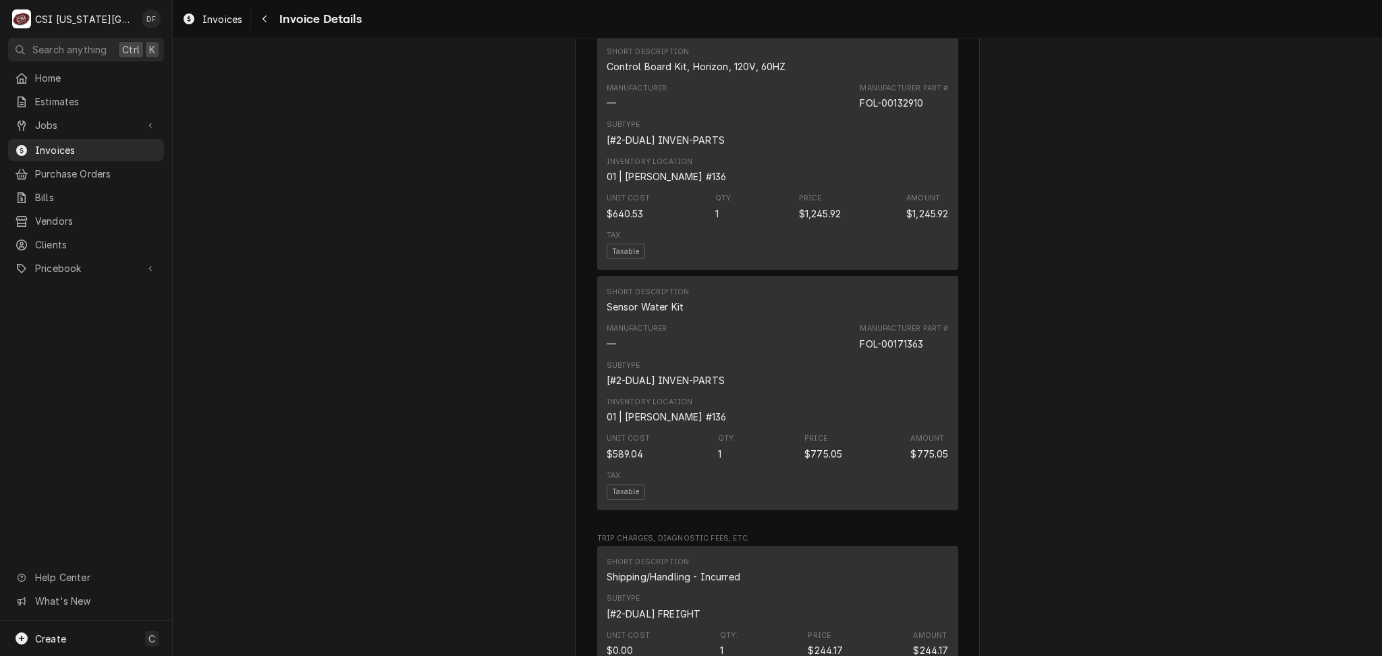
scroll to position [1361, 0]
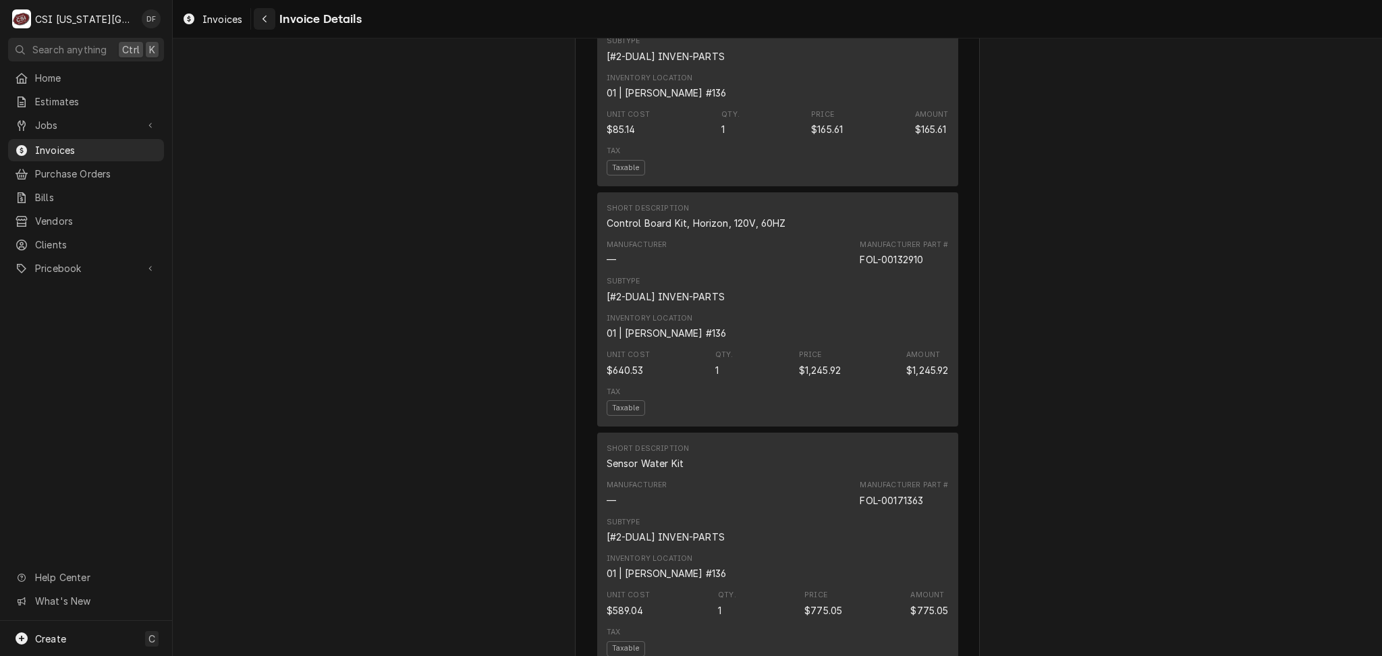
click at [255, 22] on button "Navigate back" at bounding box center [265, 19] width 22 height 22
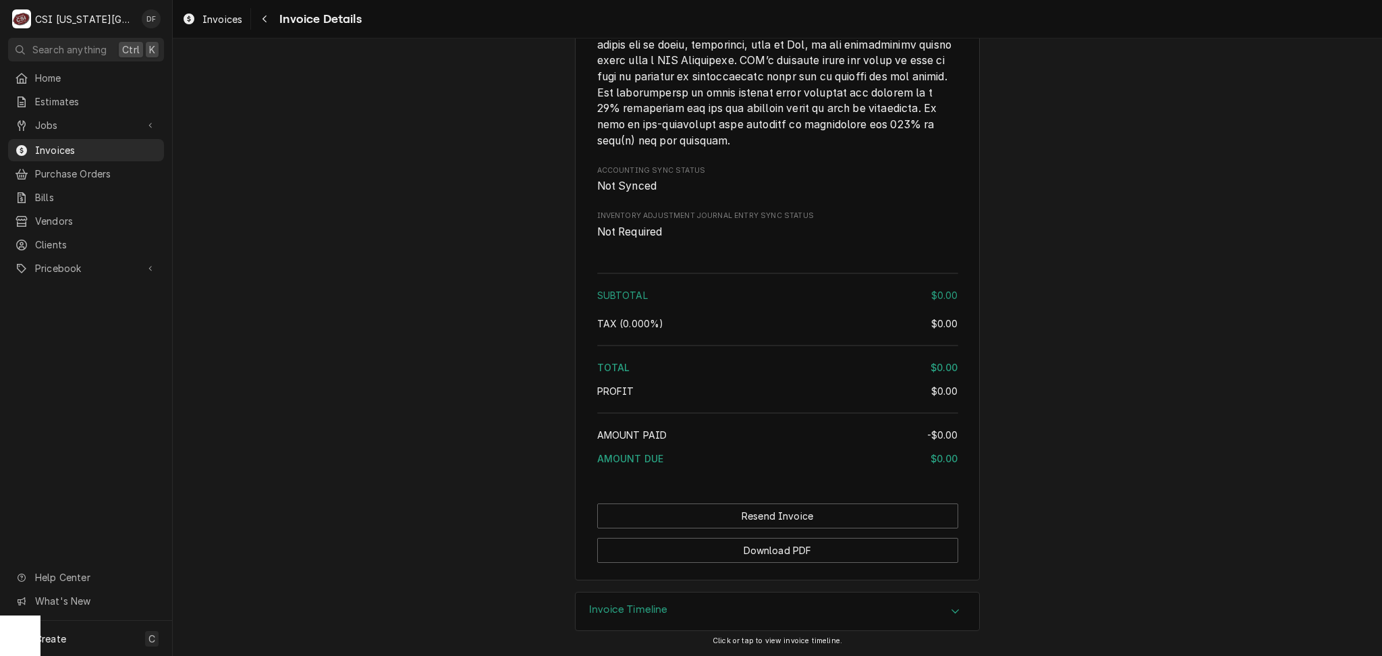
scroll to position [1578, 0]
click at [764, 549] on button "Download PDF" at bounding box center [777, 550] width 361 height 25
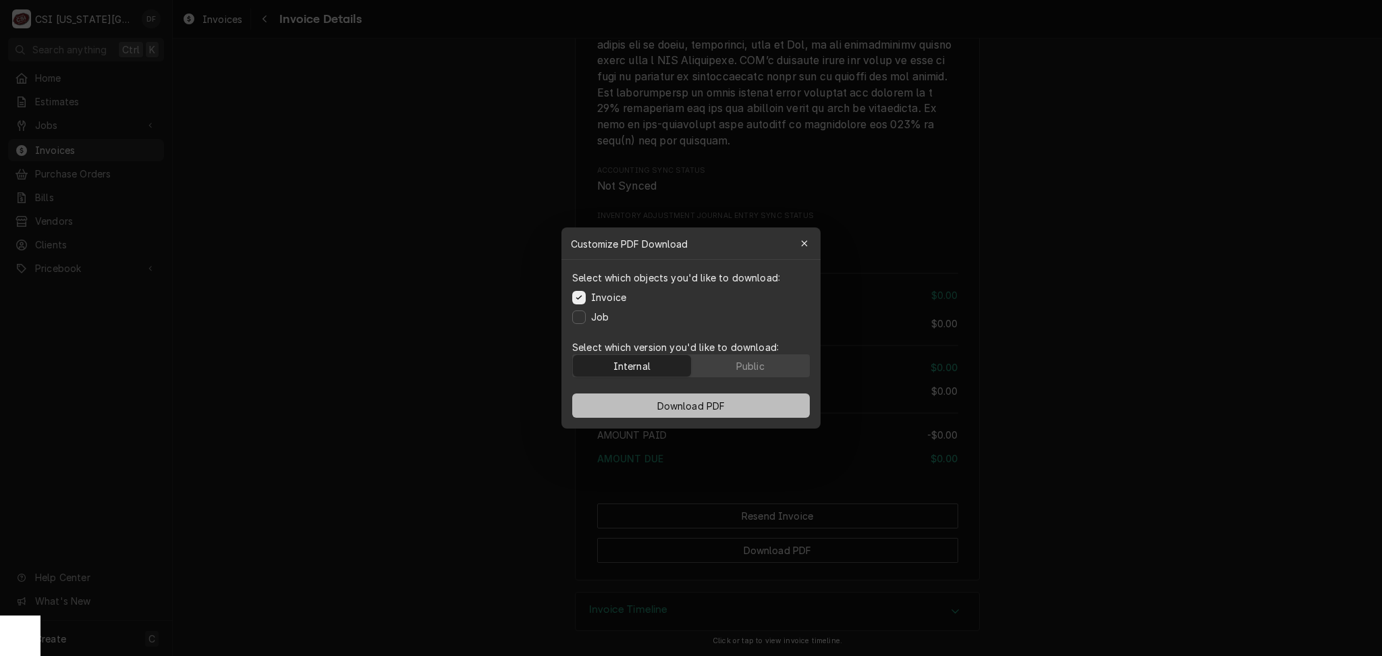
click at [674, 410] on span "Download PDF" at bounding box center [692, 406] width 74 height 14
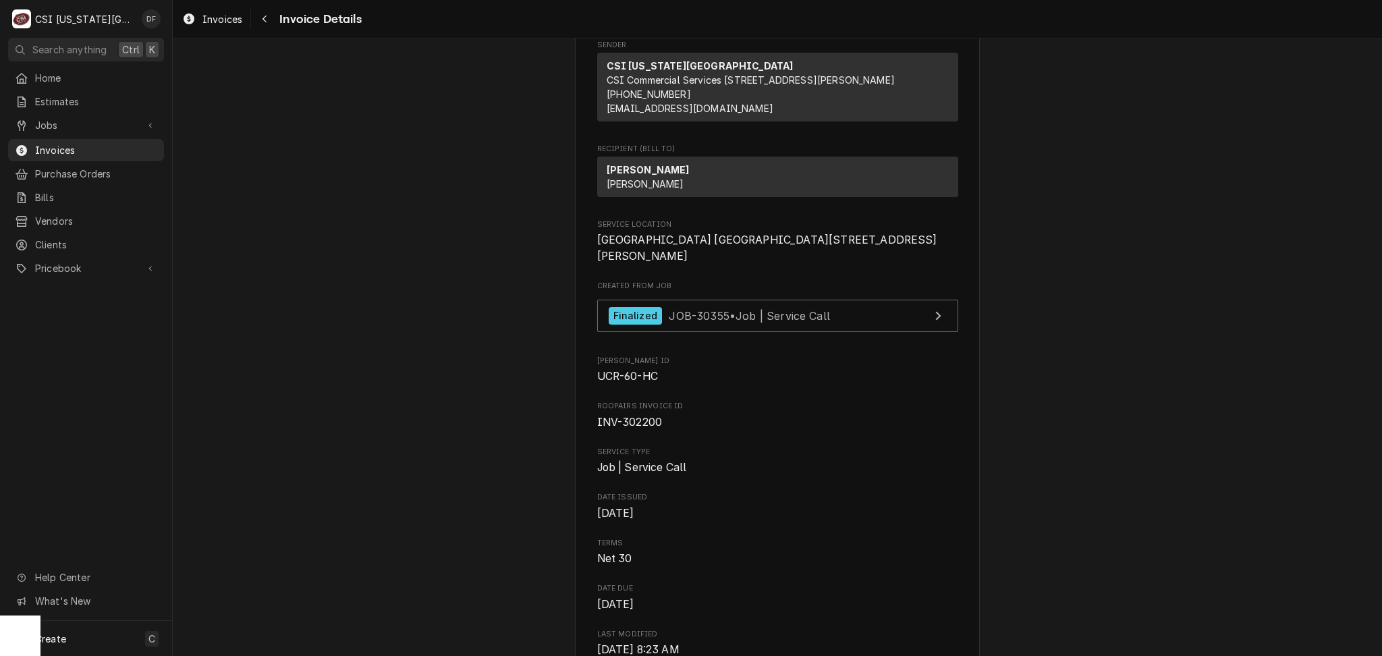
scroll to position [0, 0]
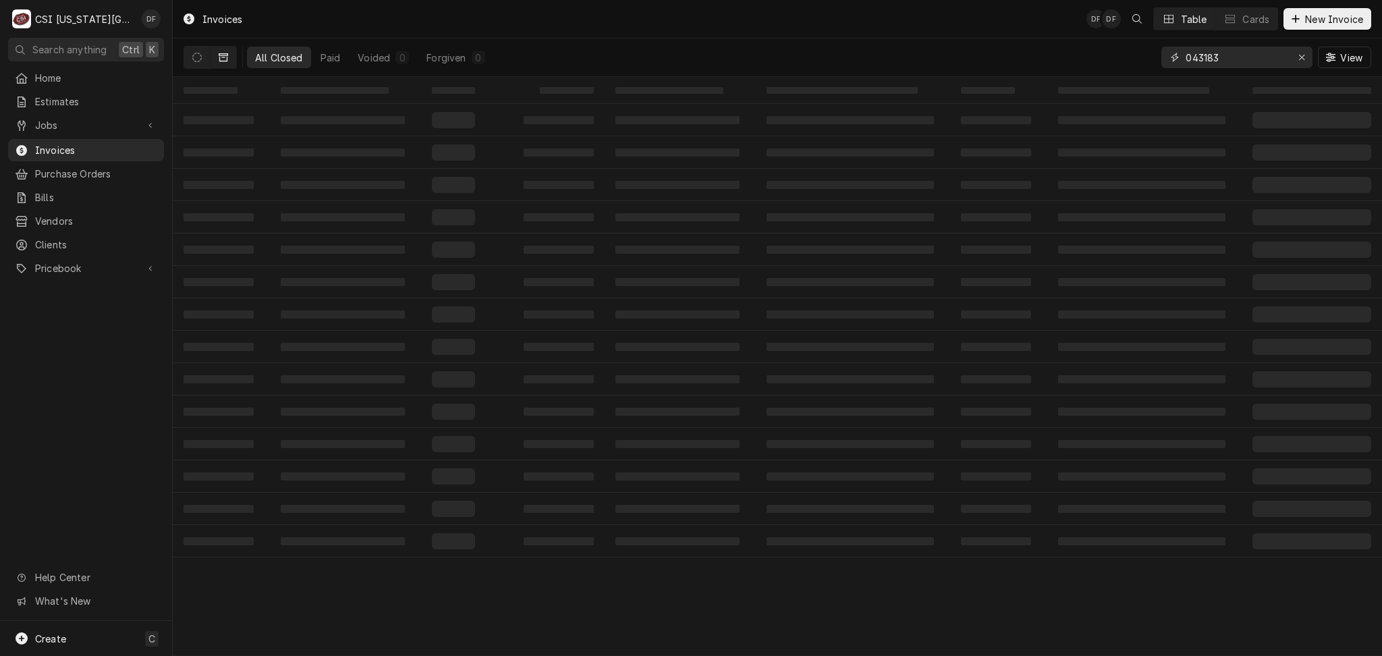
drag, startPoint x: 1236, startPoint y: 51, endPoint x: 1113, endPoint y: 78, distance: 126.3
click at [1113, 78] on div "Invoices DF DF Table Cards New Invoice All Closed Paid Voided 0 Forgiven 0 0431…" at bounding box center [777, 328] width 1209 height 656
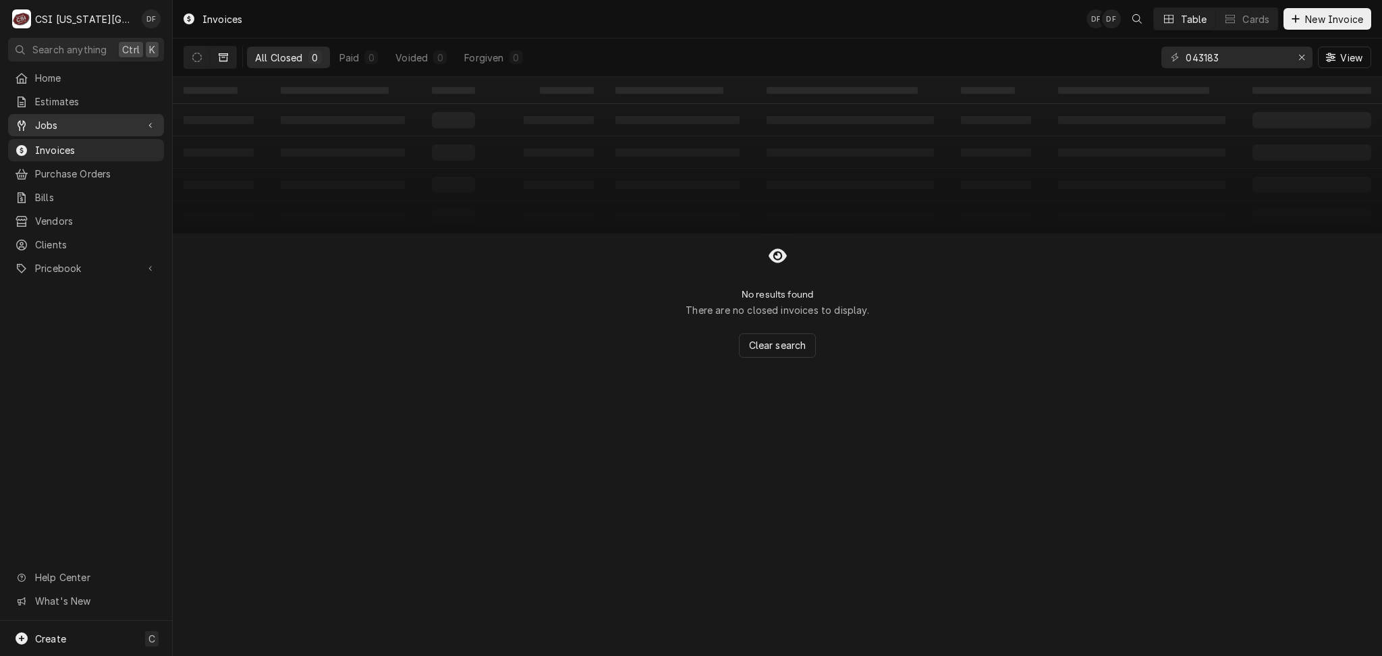
click at [82, 119] on span "Jobs" at bounding box center [86, 125] width 102 height 14
click at [82, 152] on div "Jobs" at bounding box center [86, 148] width 150 height 17
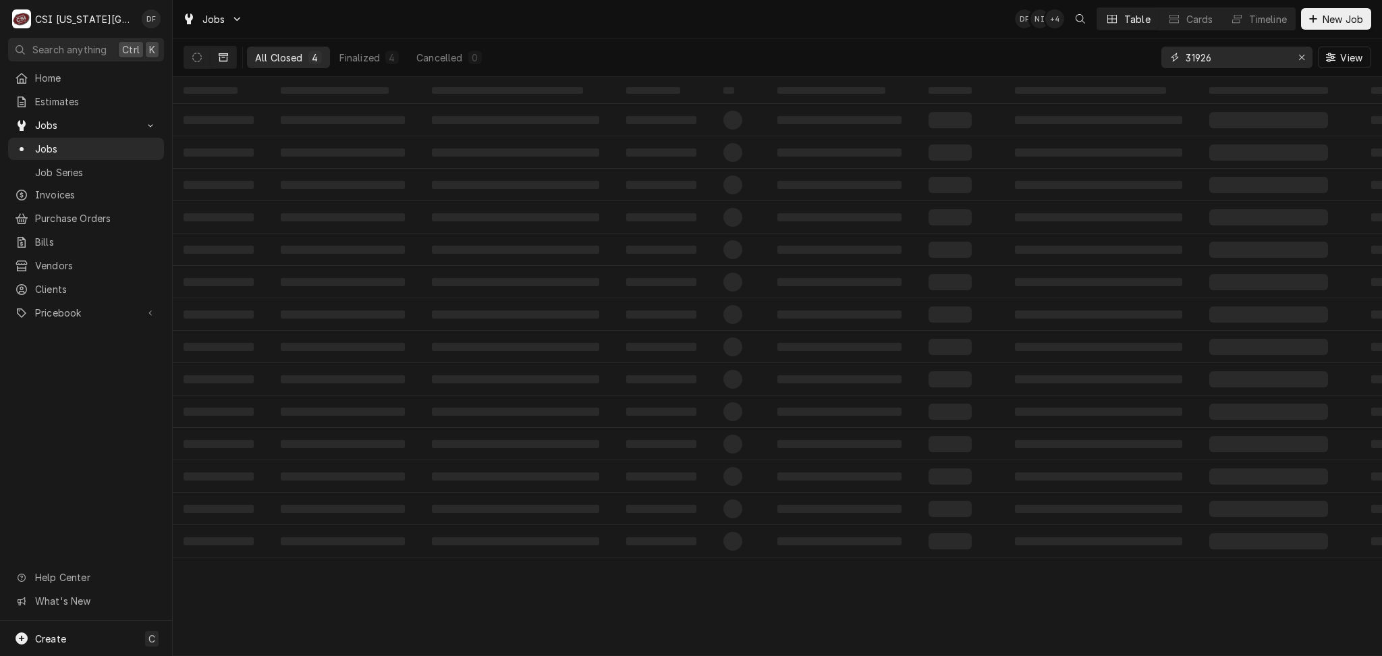
drag, startPoint x: 1217, startPoint y: 59, endPoint x: 1151, endPoint y: 68, distance: 66.8
click at [1151, 68] on div "All Closed 4 Finalized 4 Cancelled 0 31926 View" at bounding box center [778, 57] width 1188 height 38
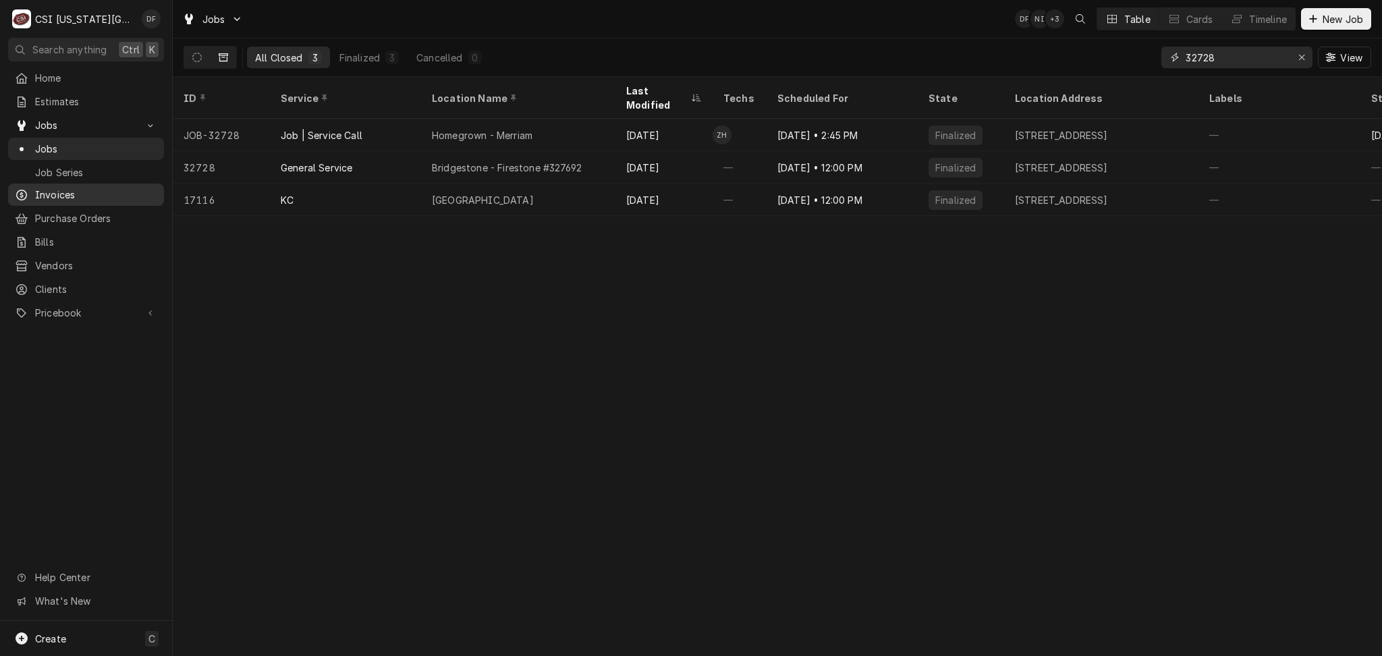
type input "32728"
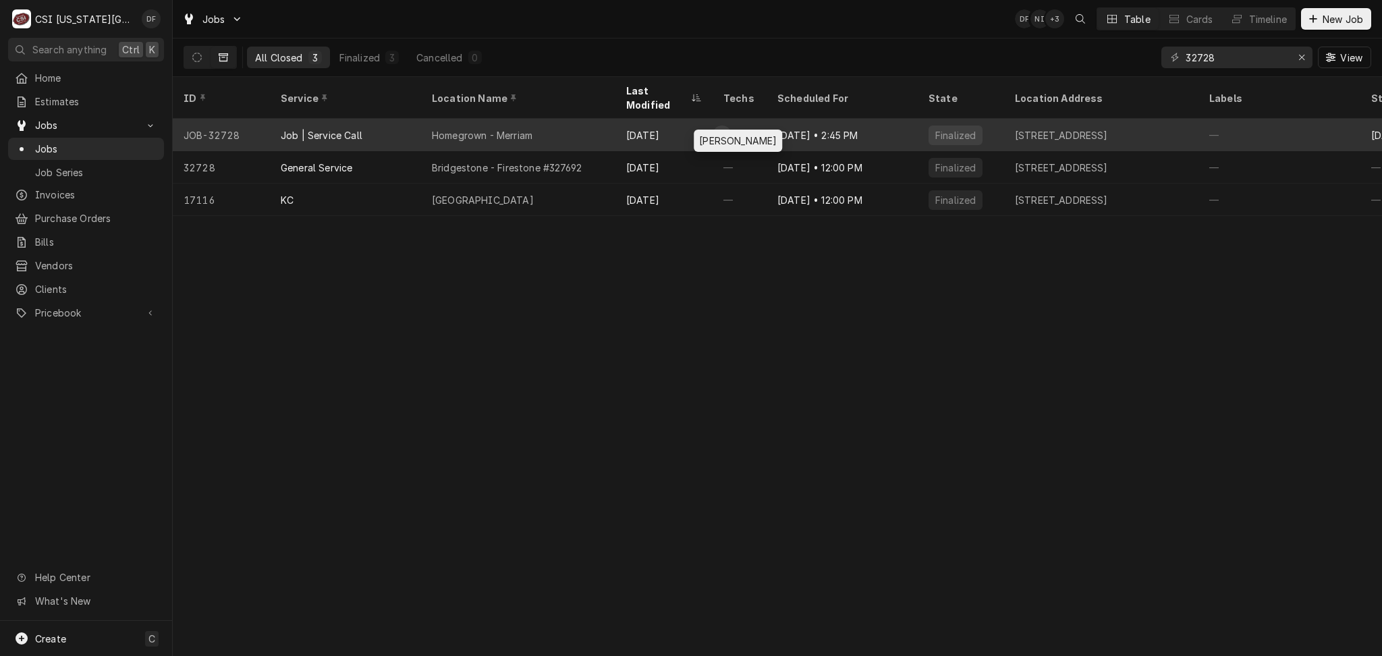
click at [728, 126] on div "Zach Harris's Avatar" at bounding box center [722, 135] width 19 height 19
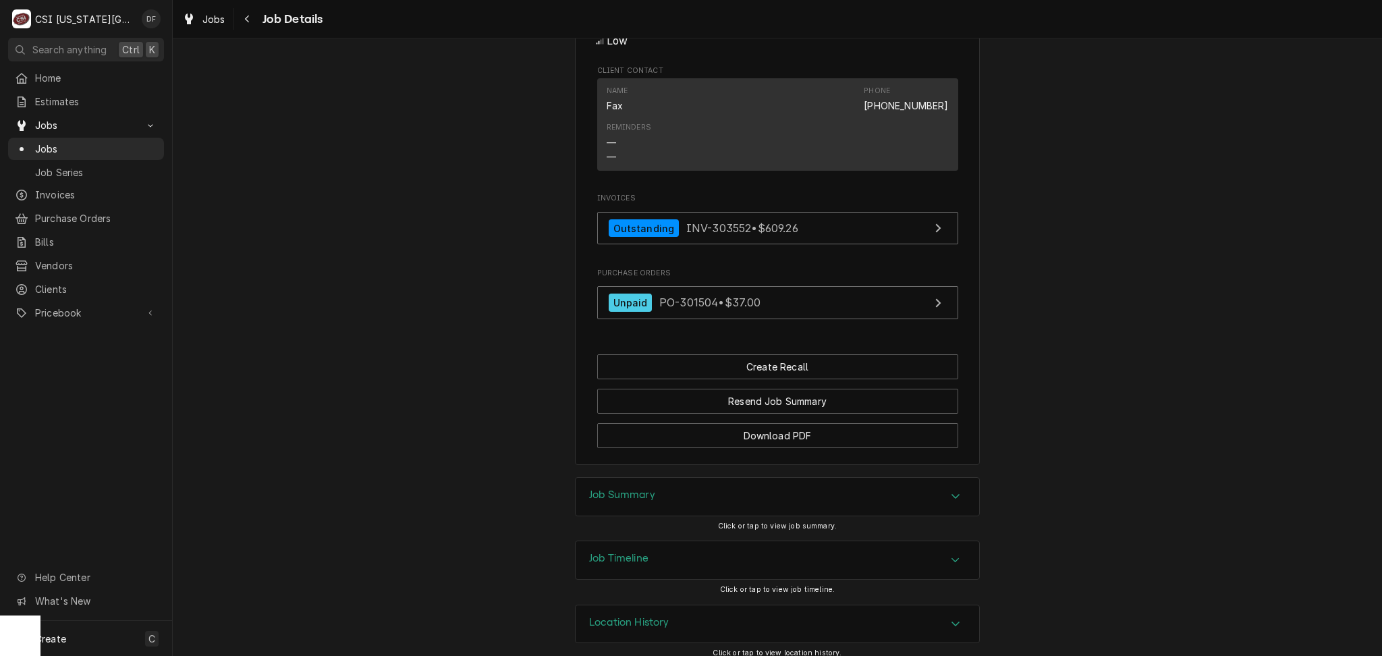
scroll to position [891, 0]
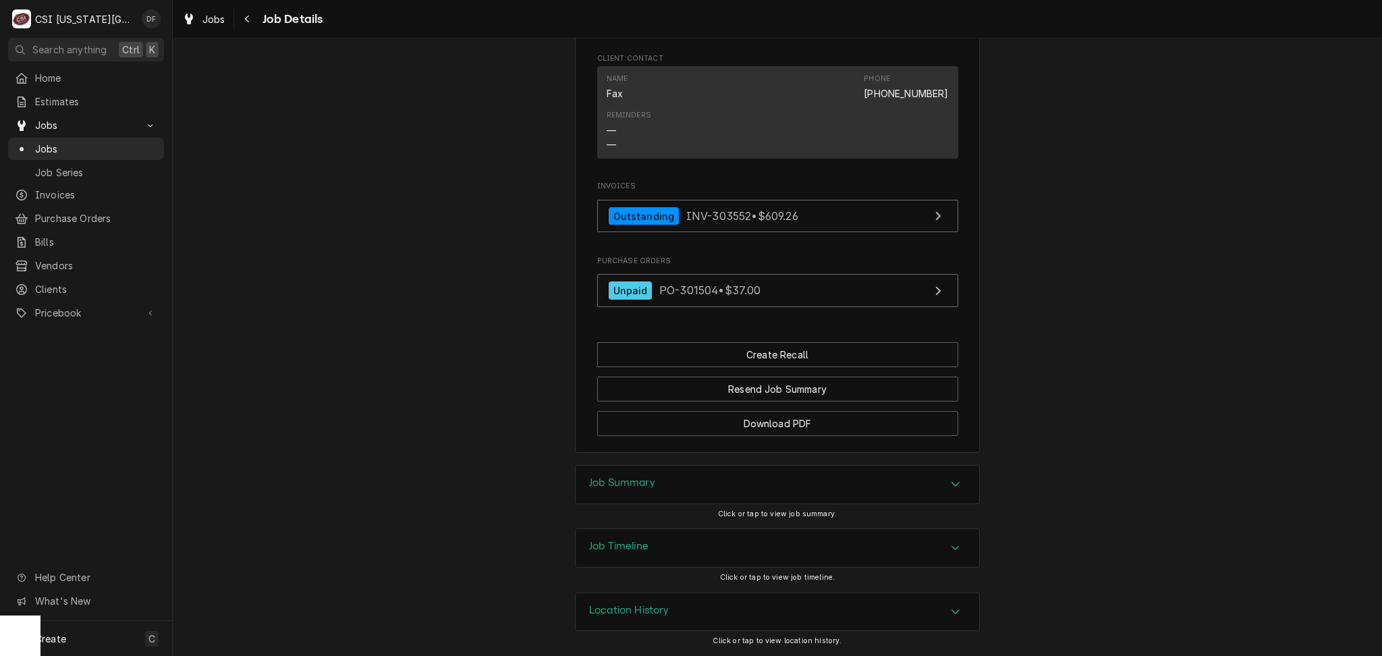
click at [735, 551] on div "Job Timeline" at bounding box center [778, 548] width 404 height 38
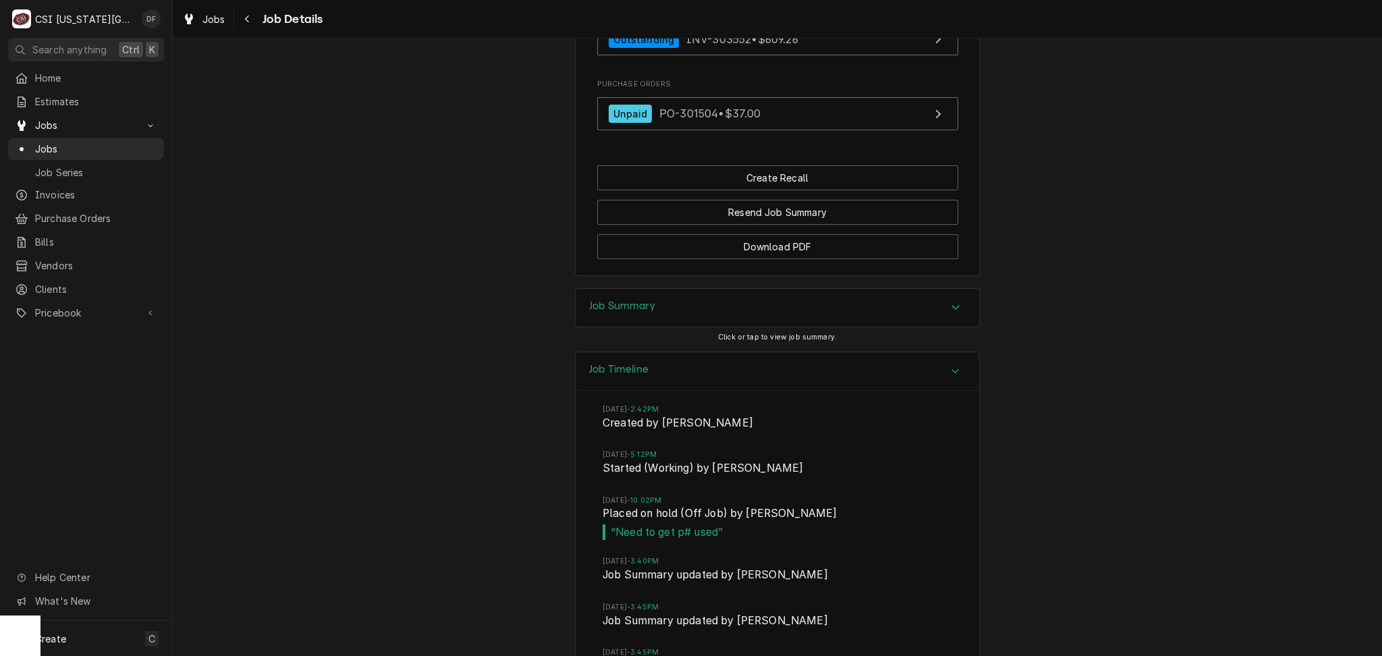
scroll to position [1081, 0]
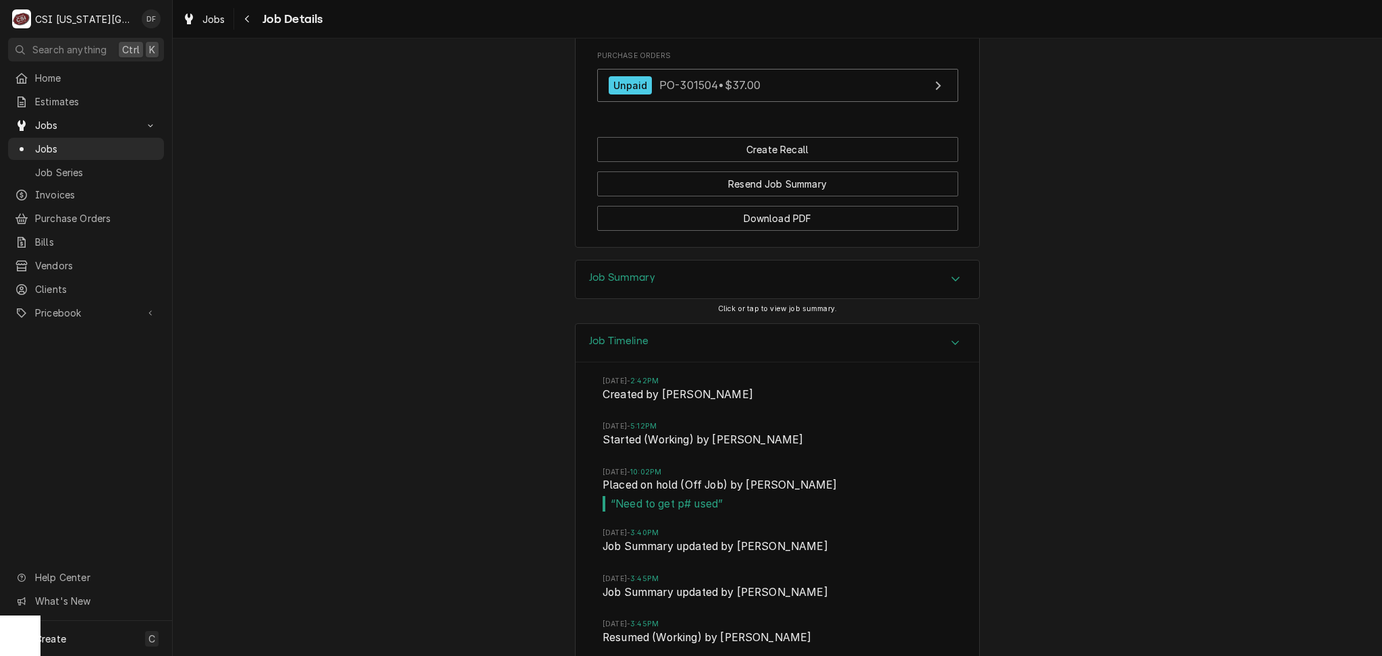
click at [722, 293] on div "Job Summary" at bounding box center [778, 279] width 404 height 38
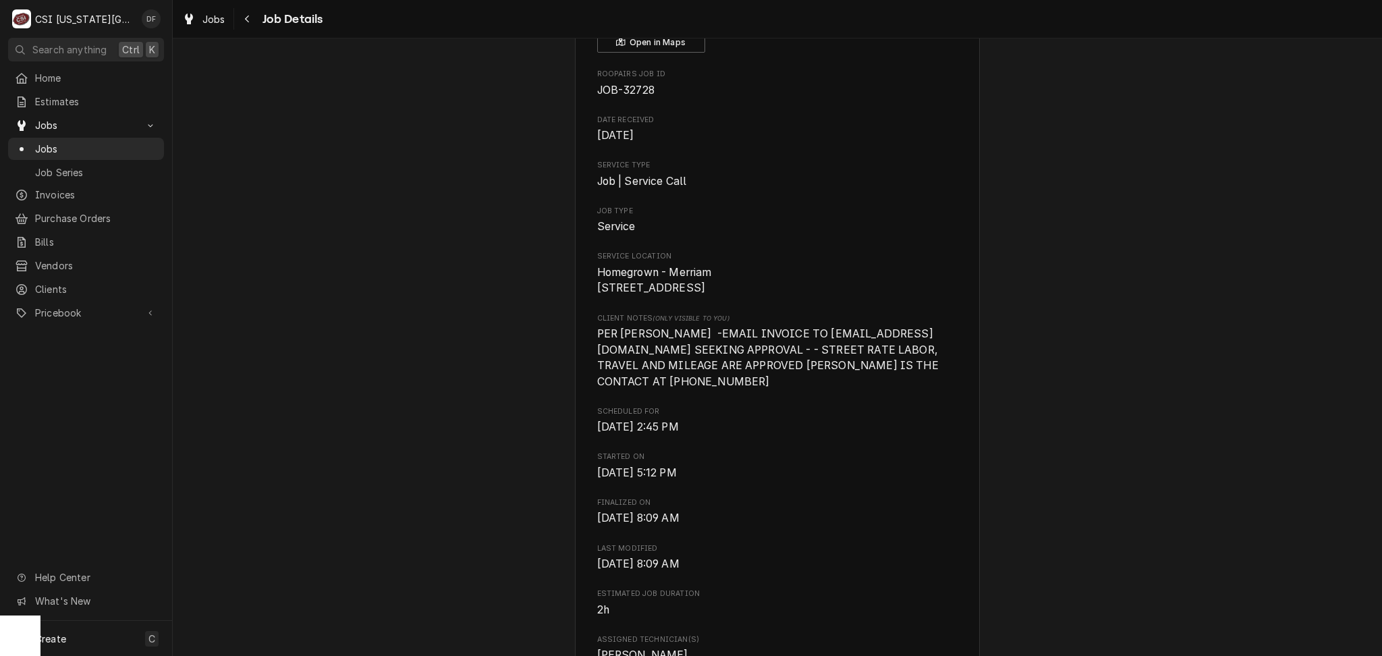
scroll to position [0, 0]
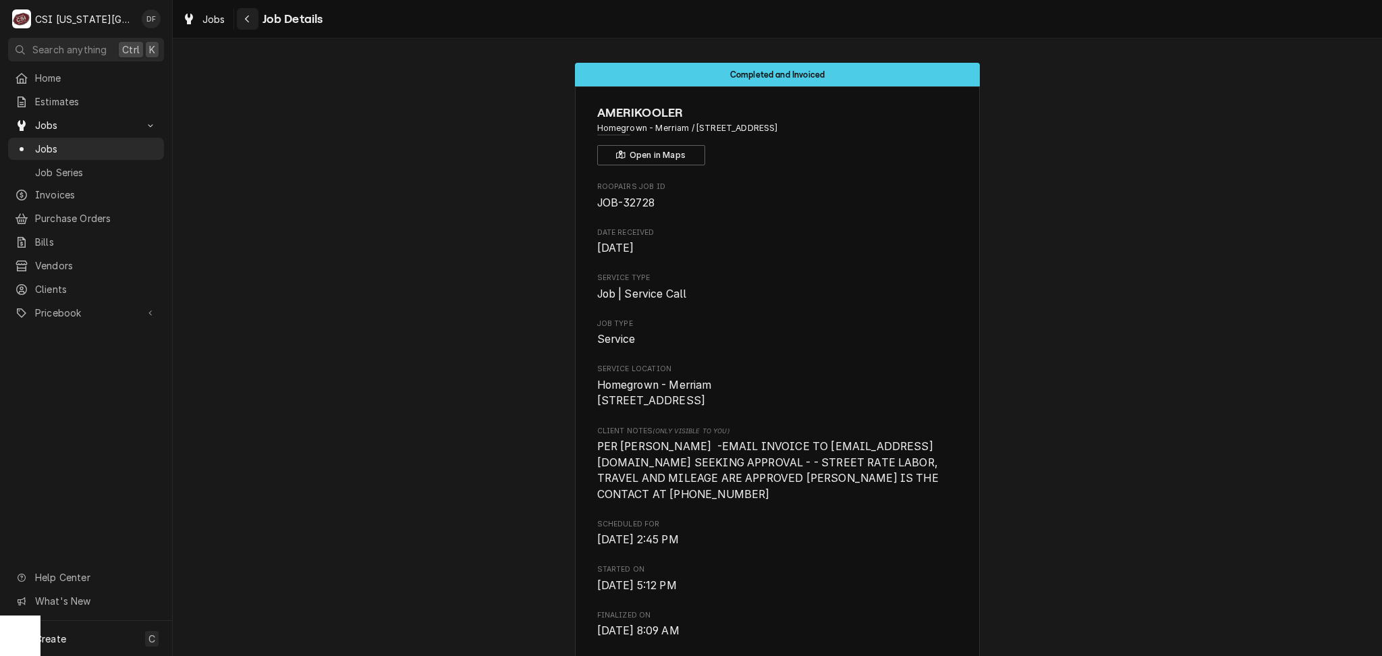
click at [252, 21] on div "Navigate back" at bounding box center [247, 18] width 13 height 13
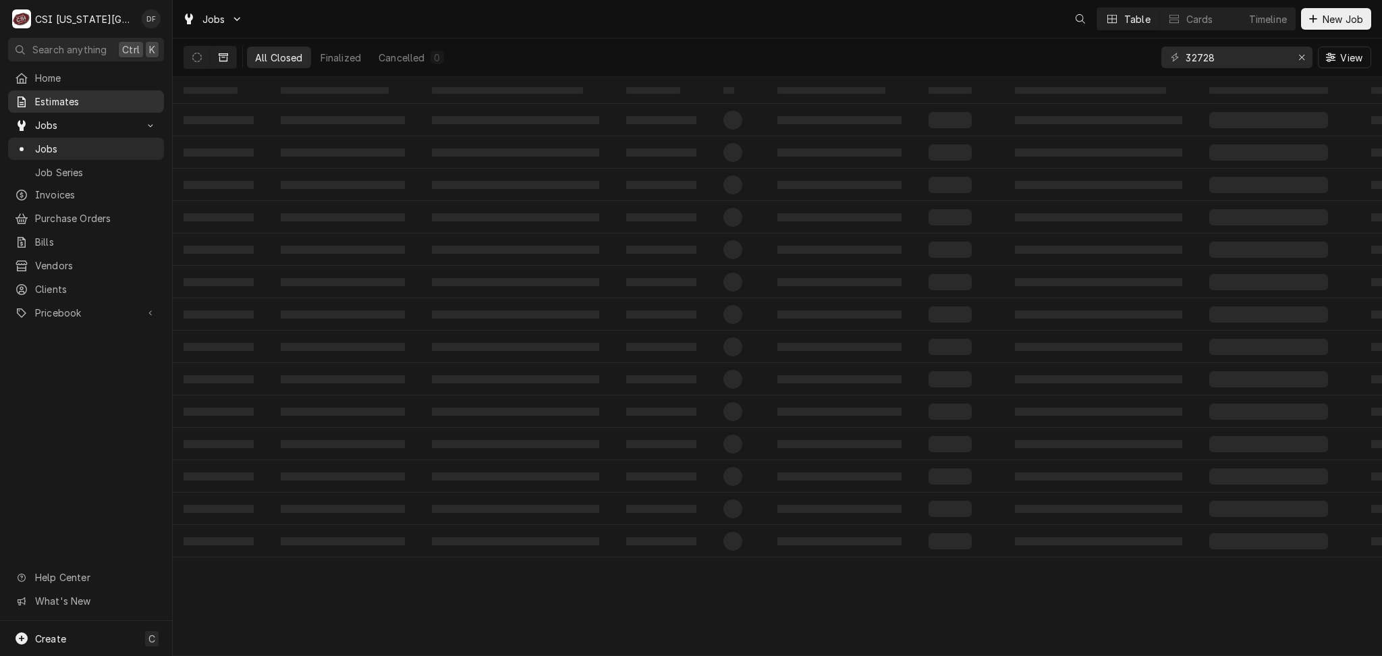
click at [82, 100] on span "Estimates" at bounding box center [96, 101] width 122 height 14
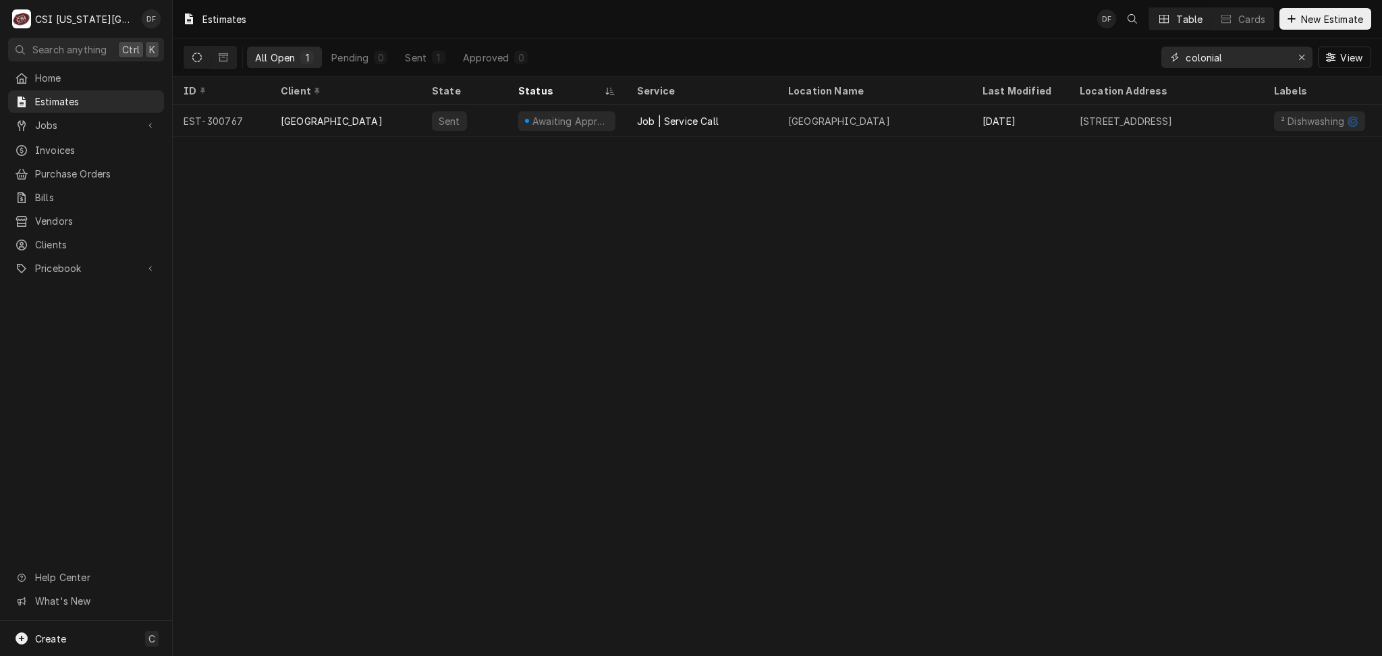
drag, startPoint x: 1232, startPoint y: 49, endPoint x: 1113, endPoint y: 54, distance: 118.9
click at [1113, 54] on div "All Open 1 Pending 0 Sent 1 Approved 0 colonial View" at bounding box center [778, 57] width 1188 height 38
type input "q"
click at [1186, 60] on input "39-" at bounding box center [1236, 58] width 101 height 22
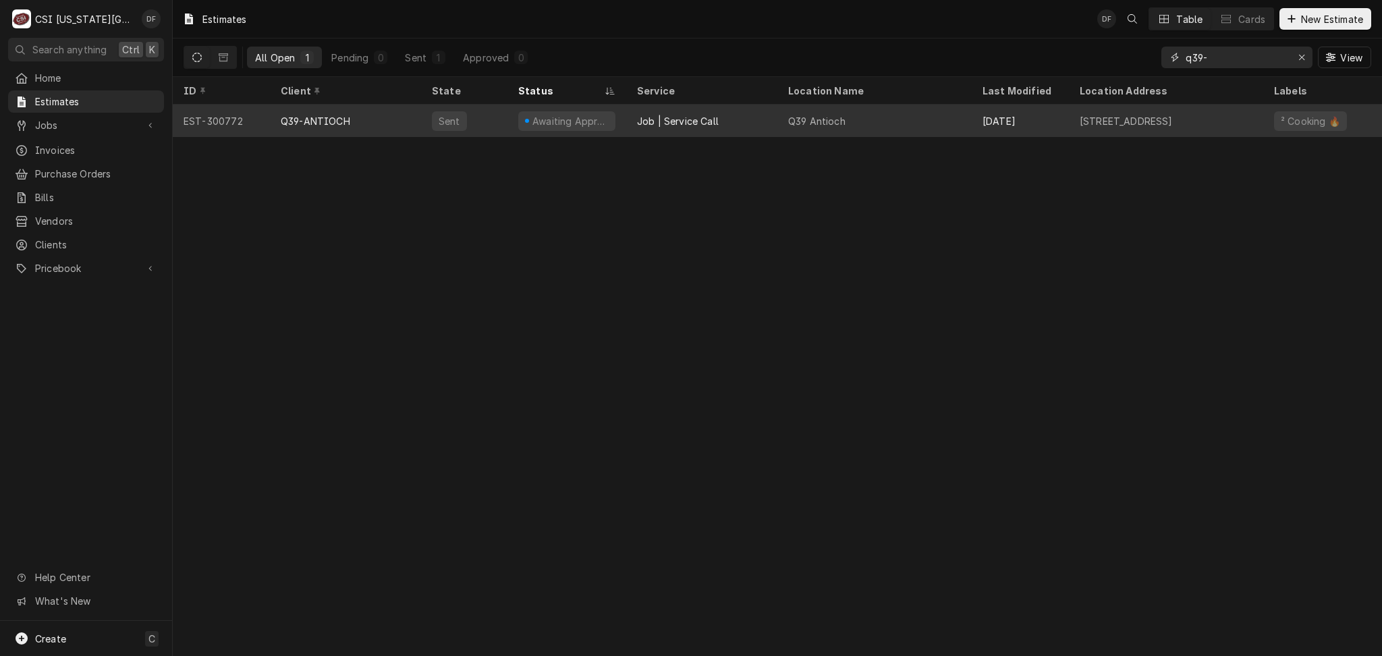
type input "q39-"
click at [697, 118] on div "Job | Service Call" at bounding box center [678, 121] width 82 height 14
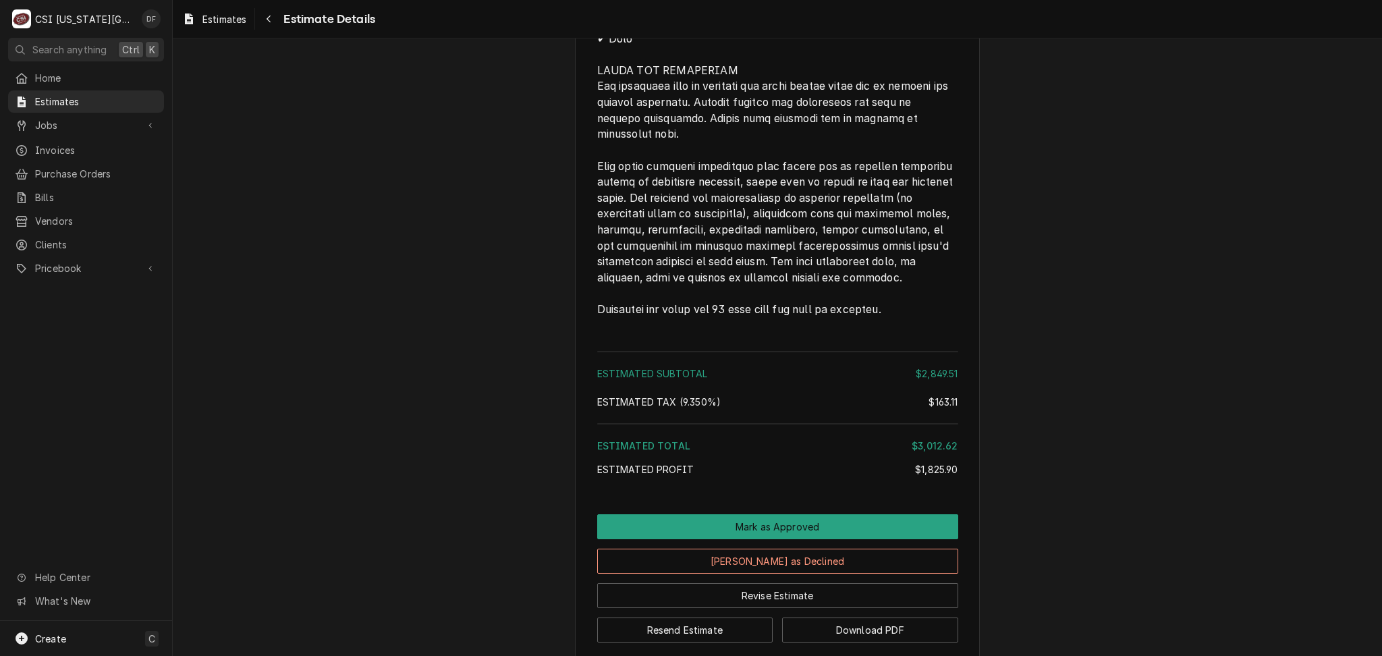
scroll to position [3443, 0]
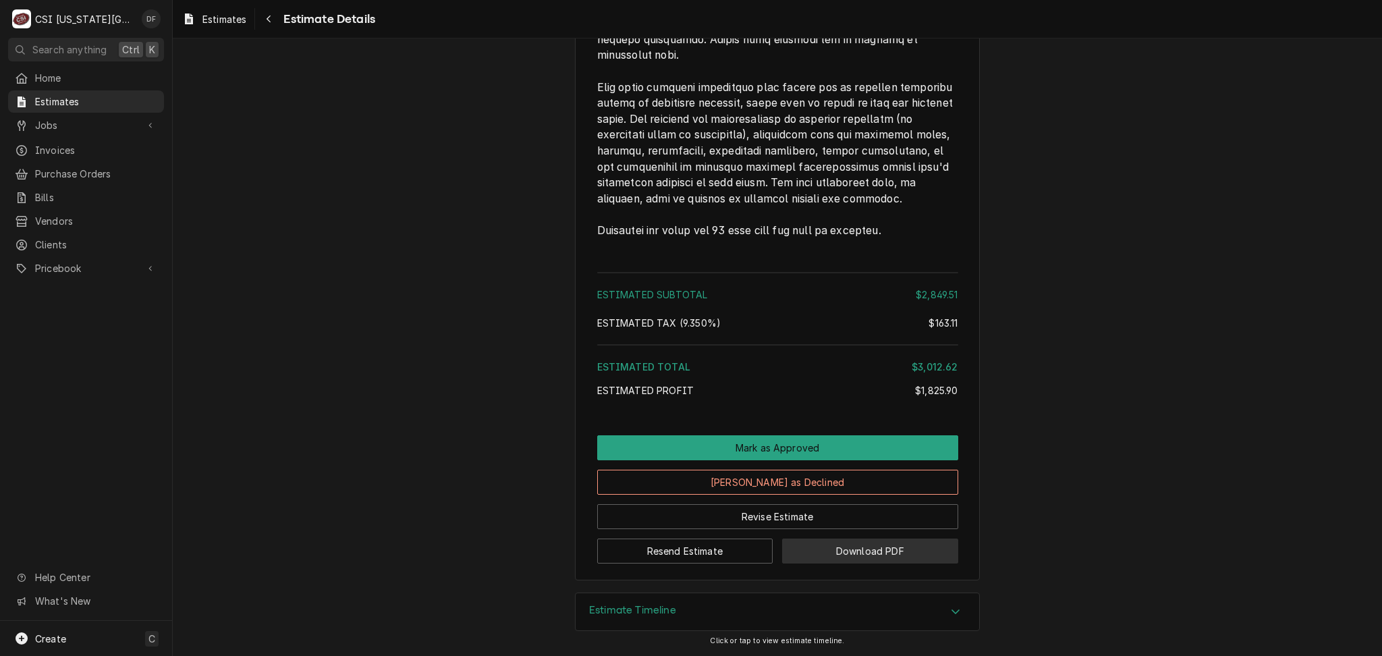
click at [868, 554] on button "Download PDF" at bounding box center [870, 550] width 176 height 25
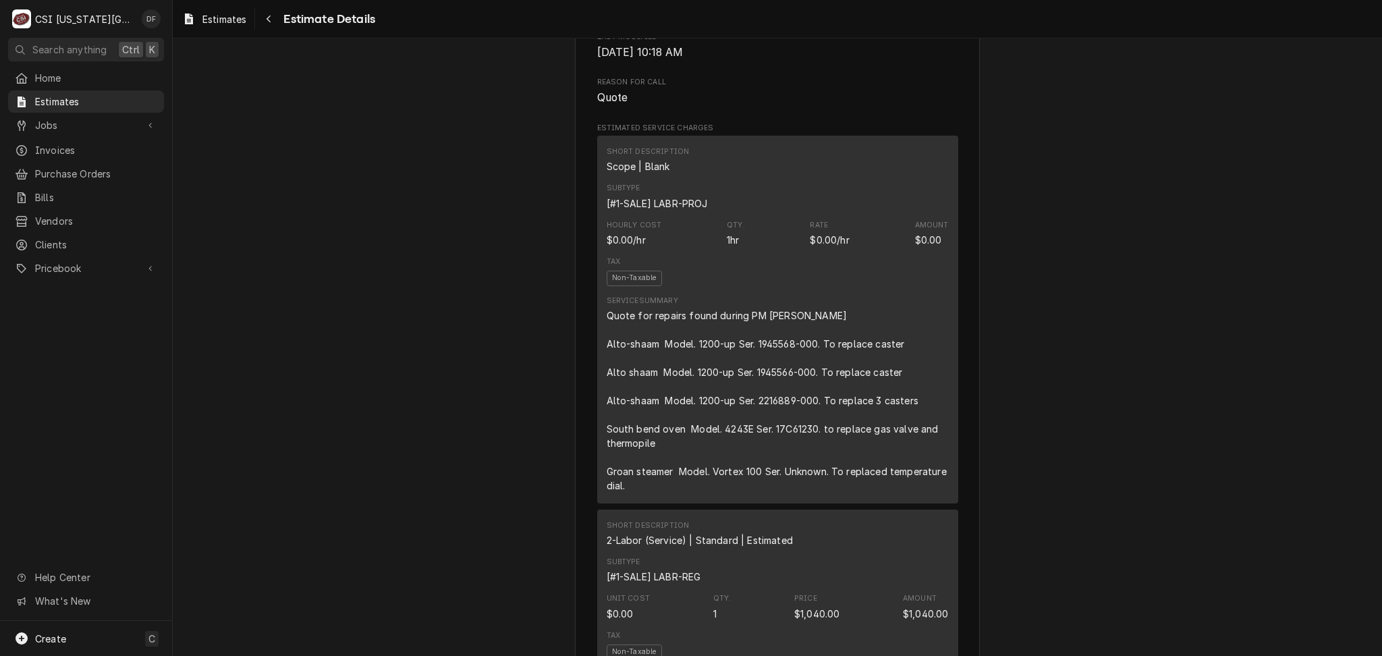
scroll to position [294, 0]
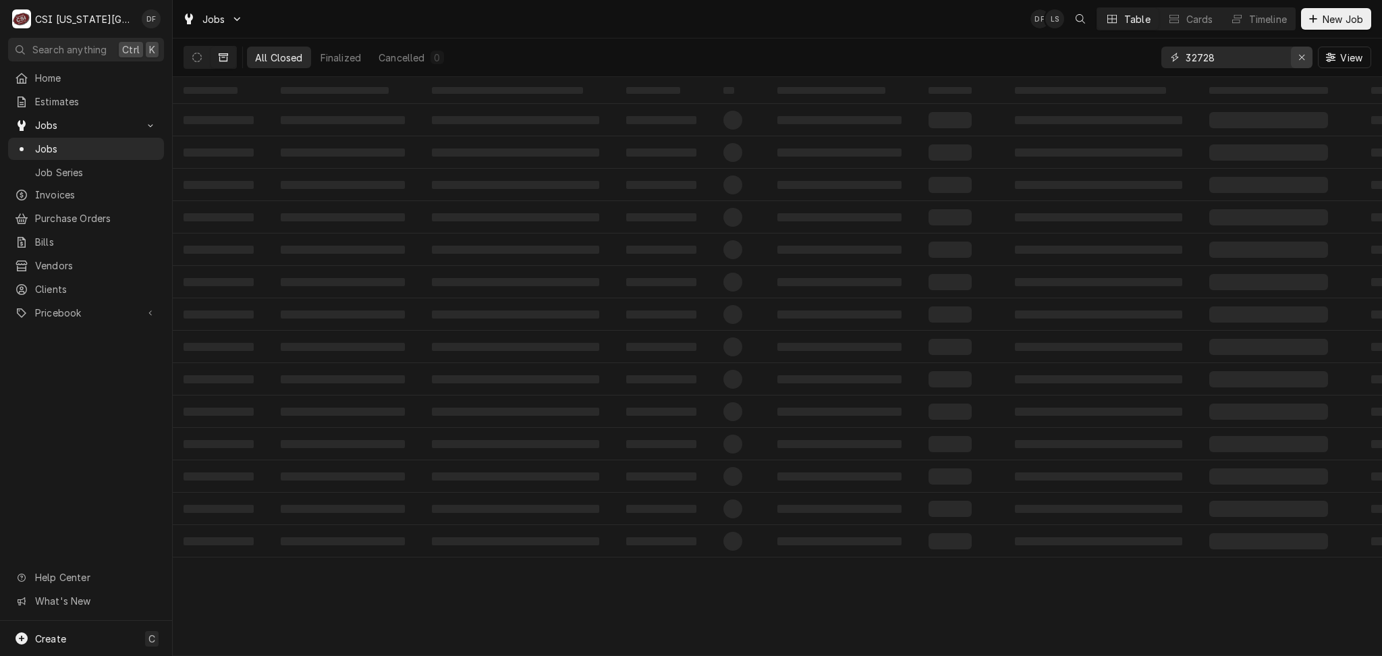
click at [1303, 63] on div "Erase input" at bounding box center [1301, 57] width 13 height 13
type input "j"
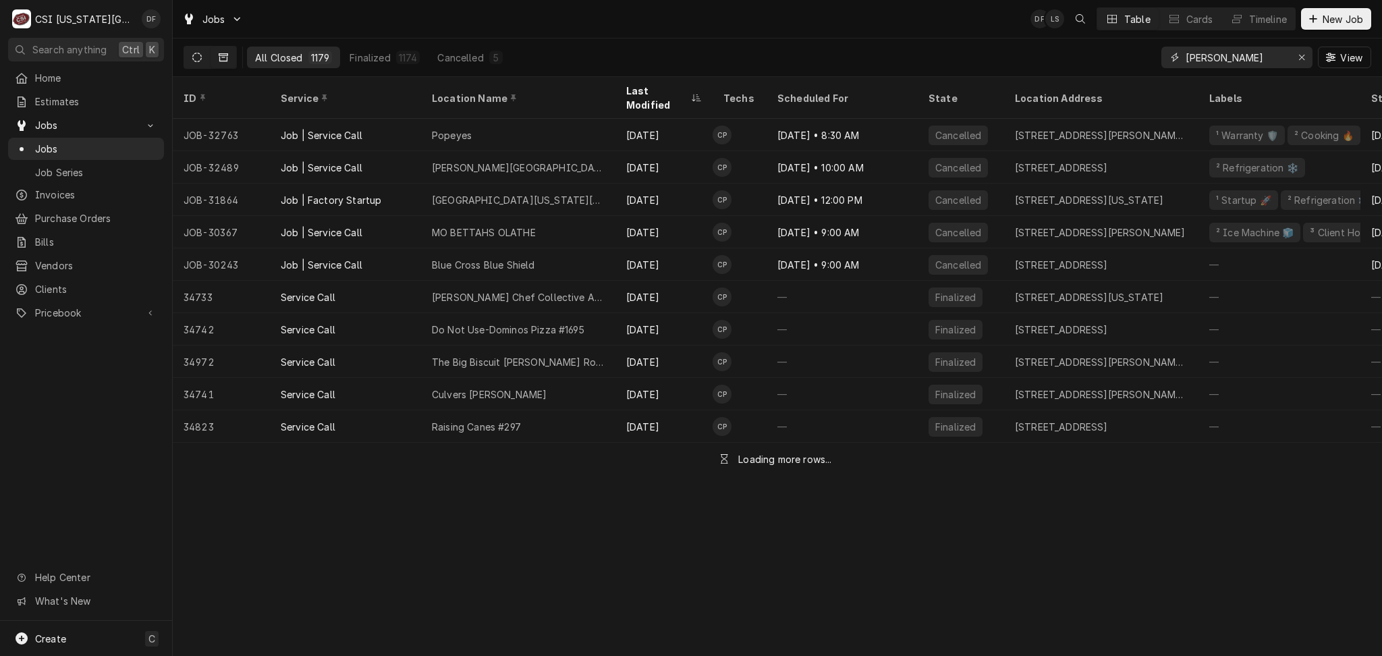
type input "charles"
click at [198, 57] on icon "Dynamic Content Wrapper" at bounding box center [196, 57] width 9 height 9
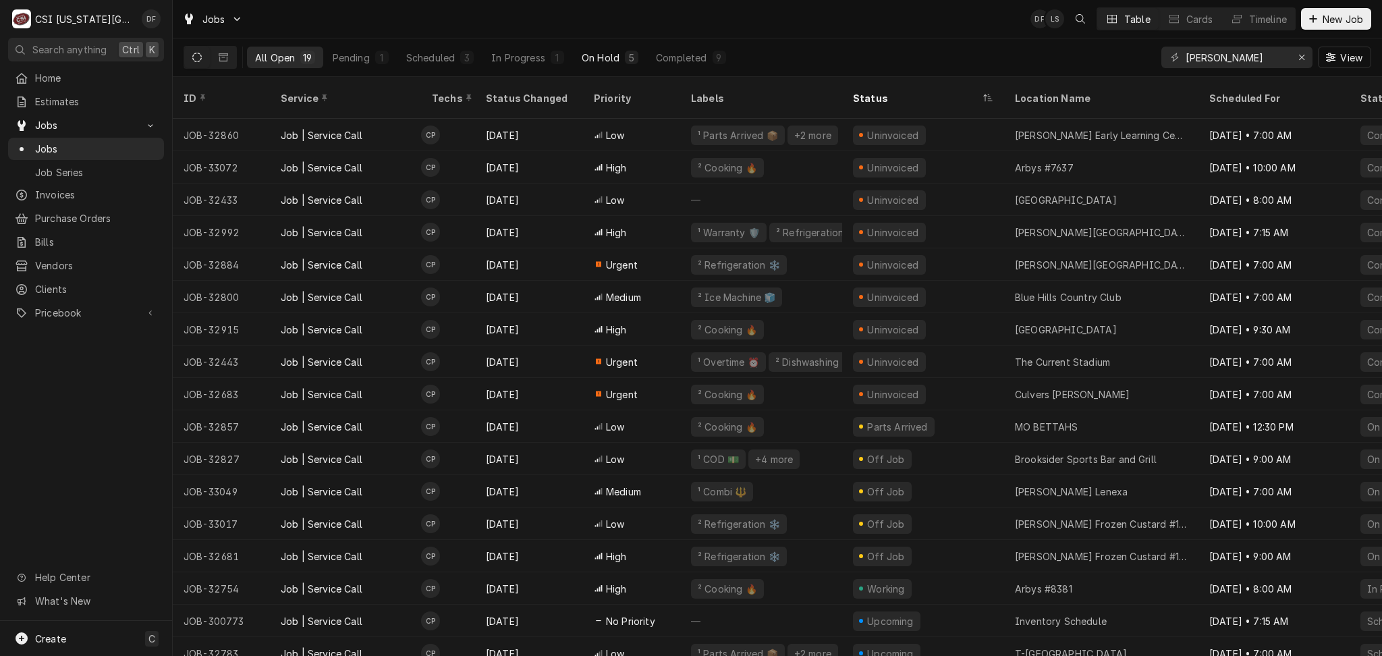
click at [590, 63] on div "On Hold" at bounding box center [601, 58] width 38 height 14
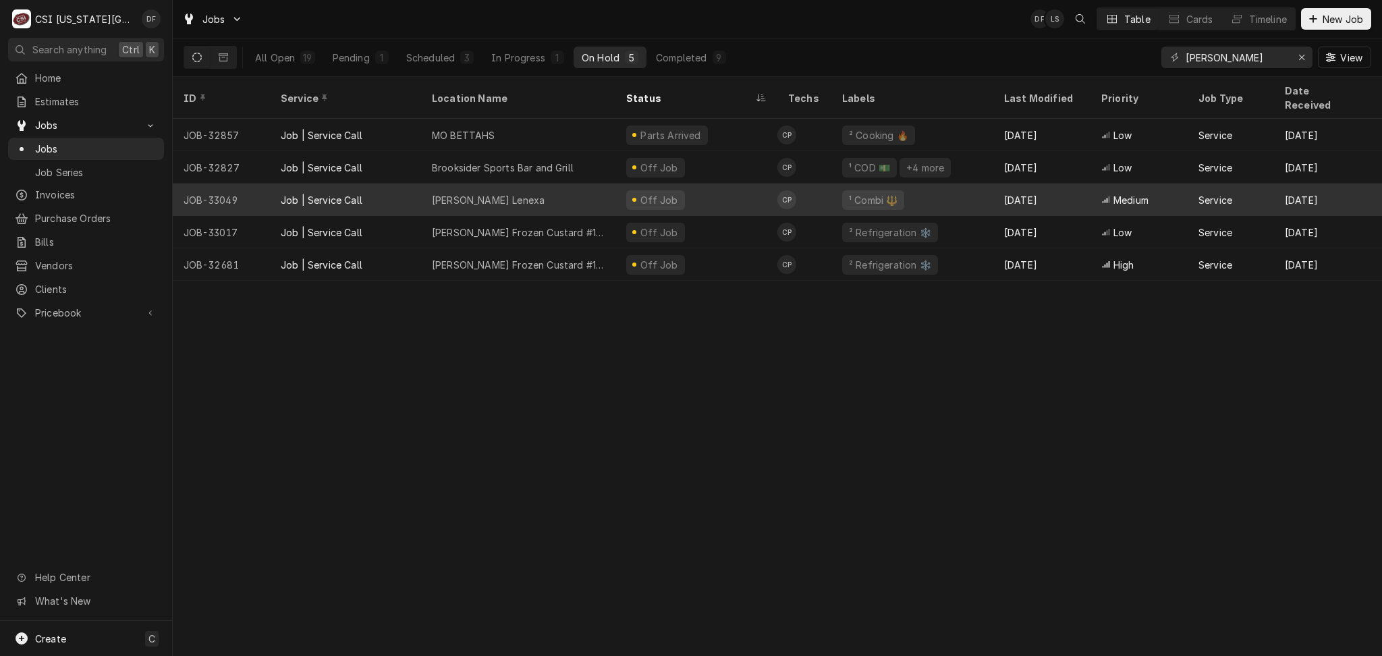
click at [585, 186] on div "[PERSON_NAME] Lenexa" at bounding box center [518, 200] width 194 height 32
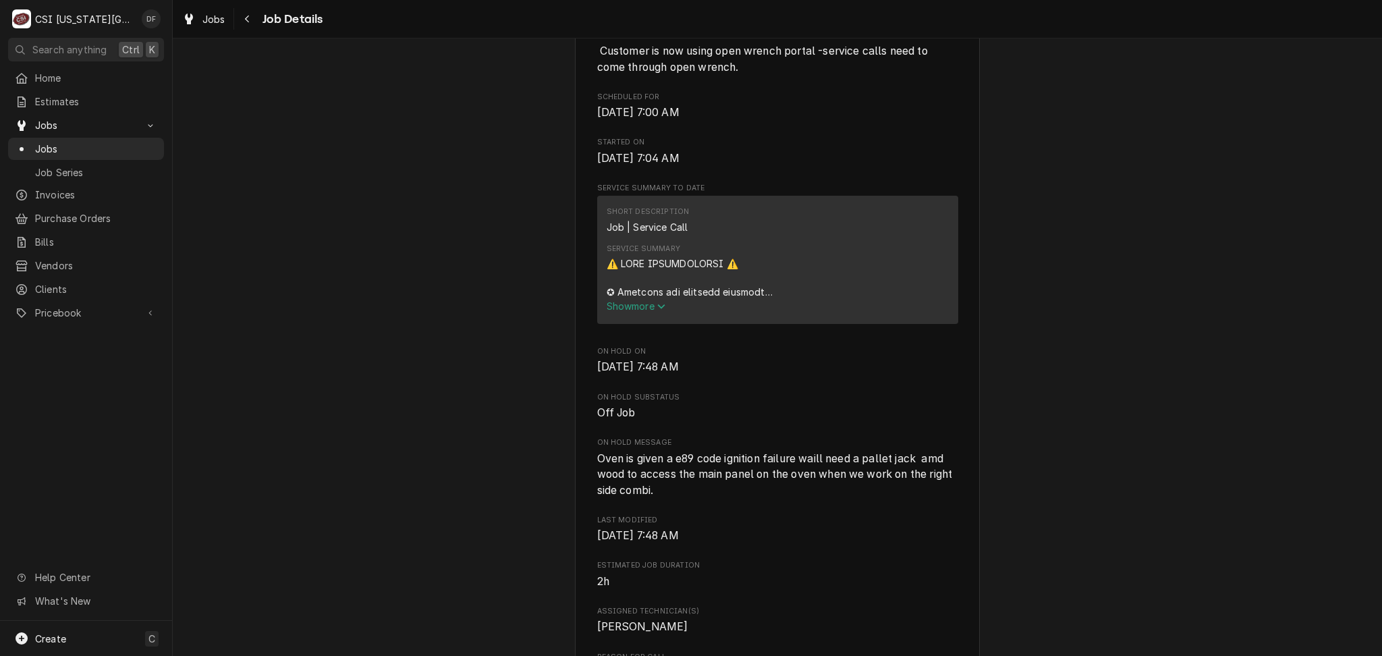
scroll to position [719, 0]
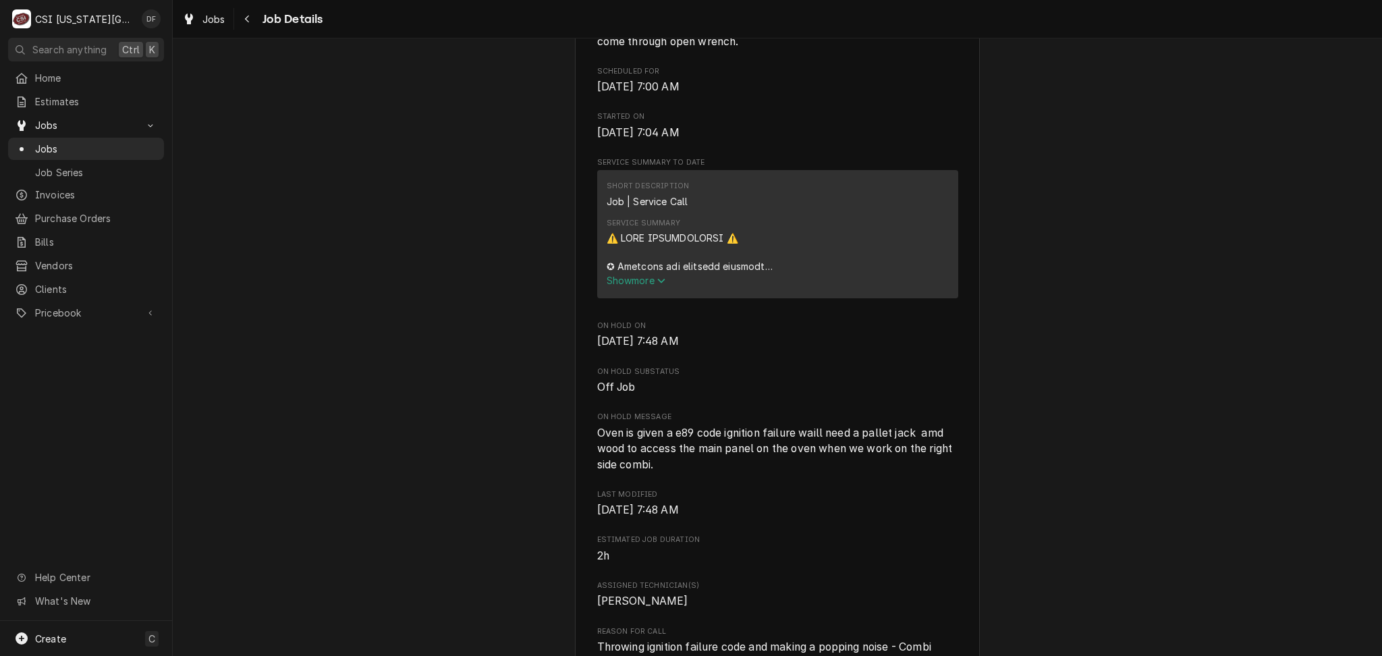
click at [628, 282] on span "Show more" at bounding box center [636, 280] width 59 height 11
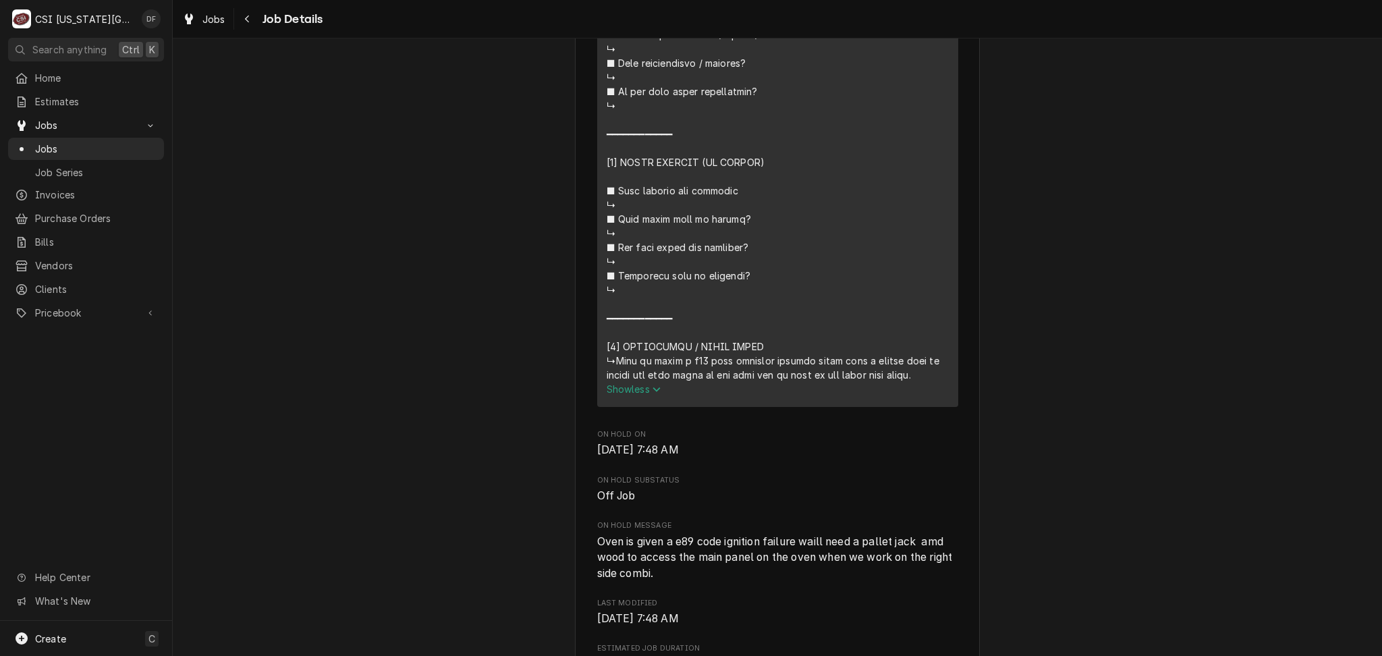
scroll to position [1620, 0]
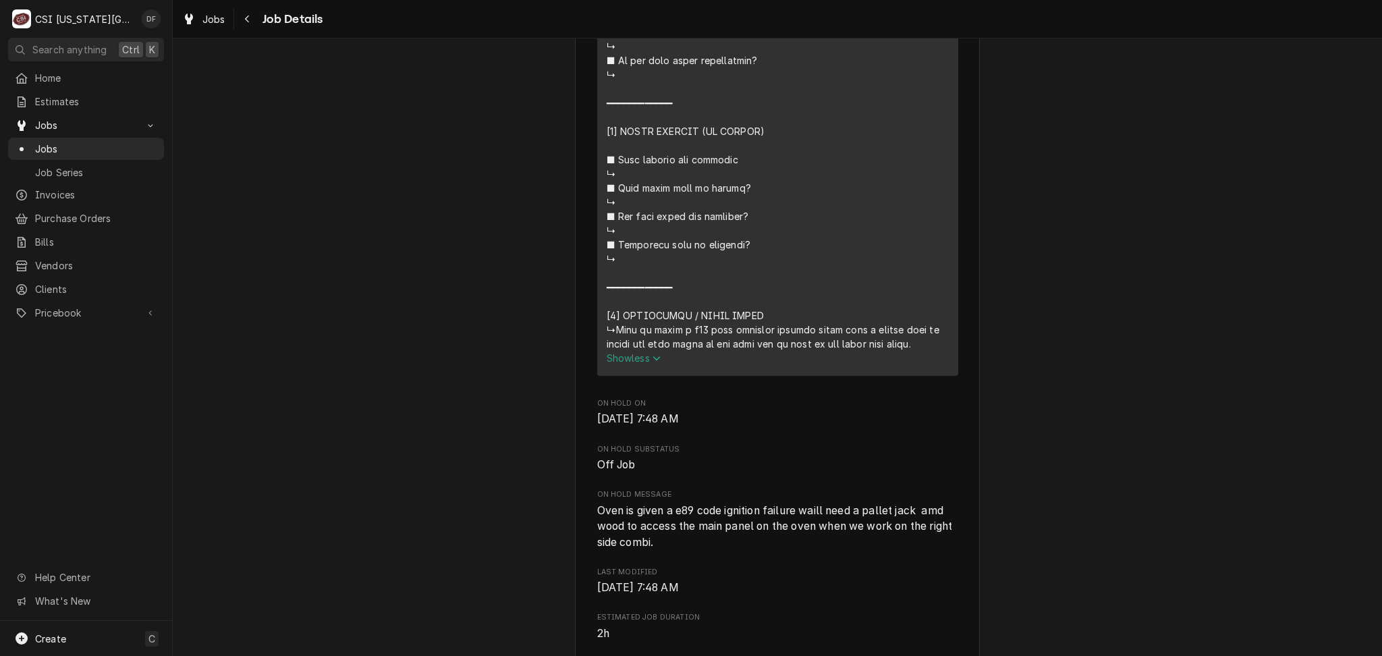
drag, startPoint x: 609, startPoint y: 316, endPoint x: 955, endPoint y: 330, distance: 346.4
click at [955, 330] on div "JA DEL INC [PERSON_NAME] Lenexa / [STREET_ADDRESS] Open in Maps Roopairs Job ID…" at bounding box center [777, 165] width 405 height 3396
click at [920, 351] on button "Show less" at bounding box center [778, 358] width 342 height 14
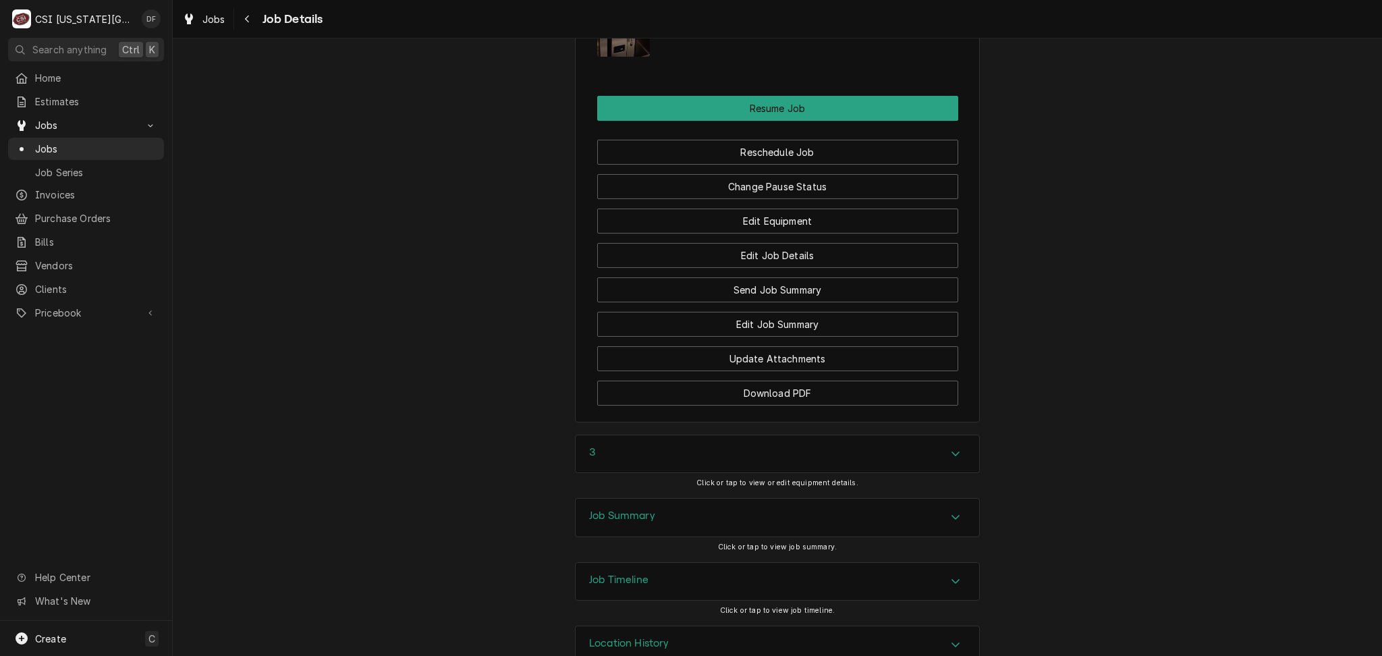
scroll to position [2100, 0]
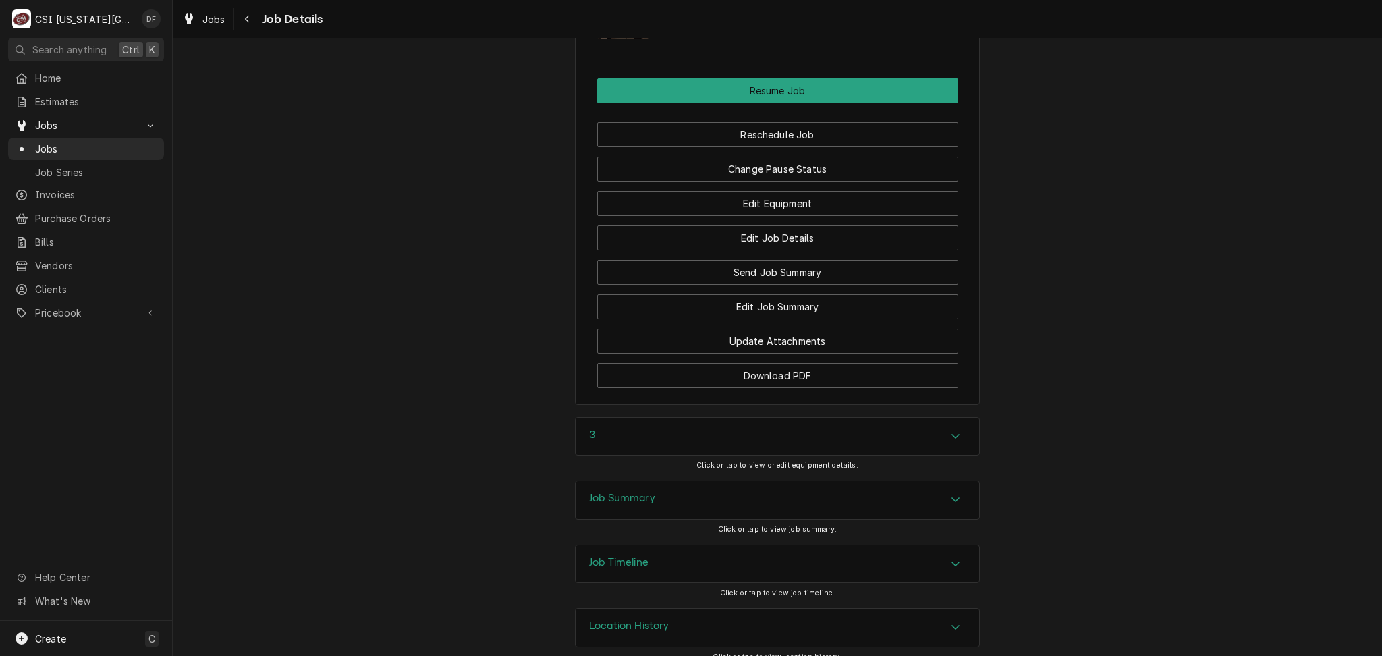
click at [639, 556] on h3 "Job Timeline" at bounding box center [618, 562] width 59 height 13
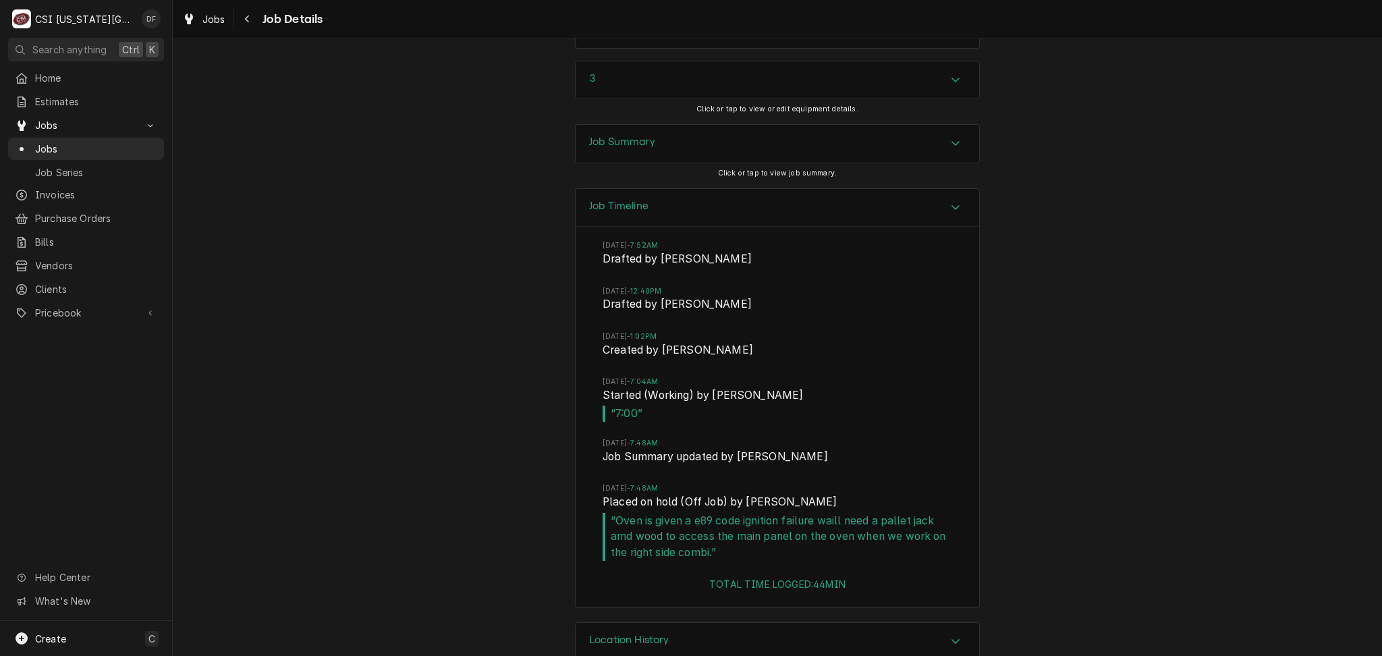
scroll to position [2470, 0]
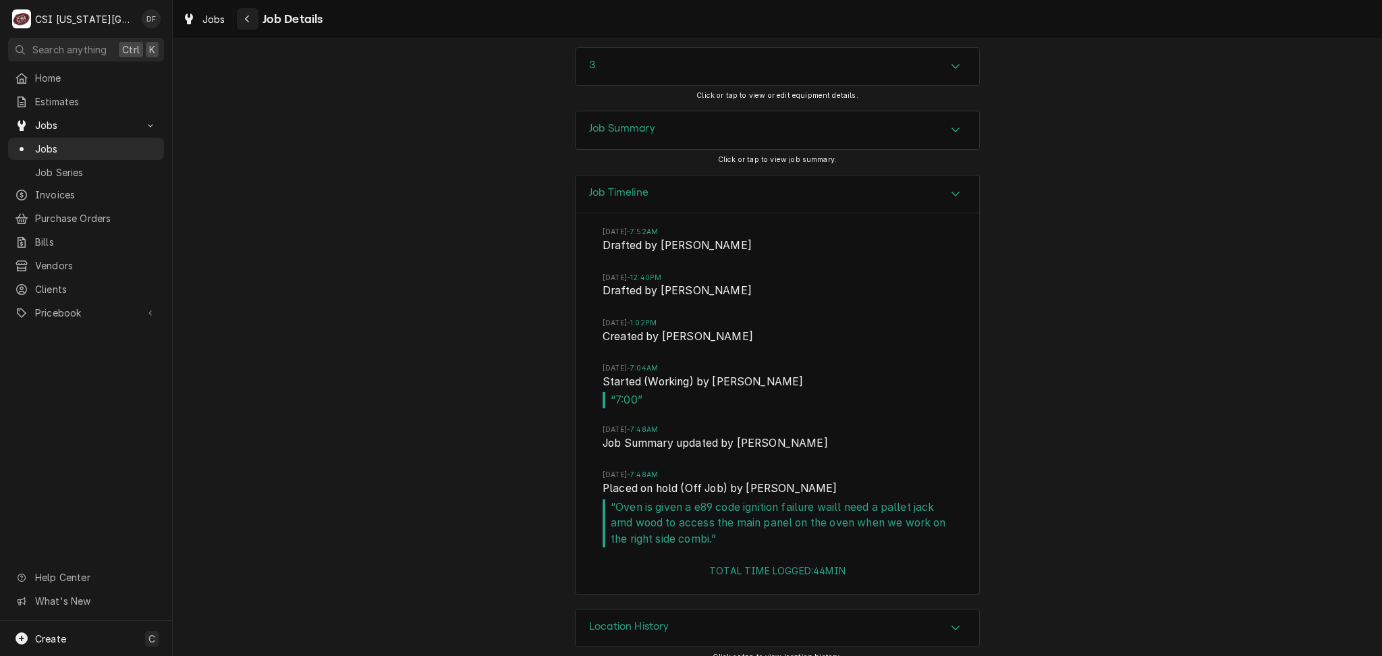
click at [246, 17] on icon "Navigate back" at bounding box center [247, 19] width 4 height 7
